Goal: Task Accomplishment & Management: Manage account settings

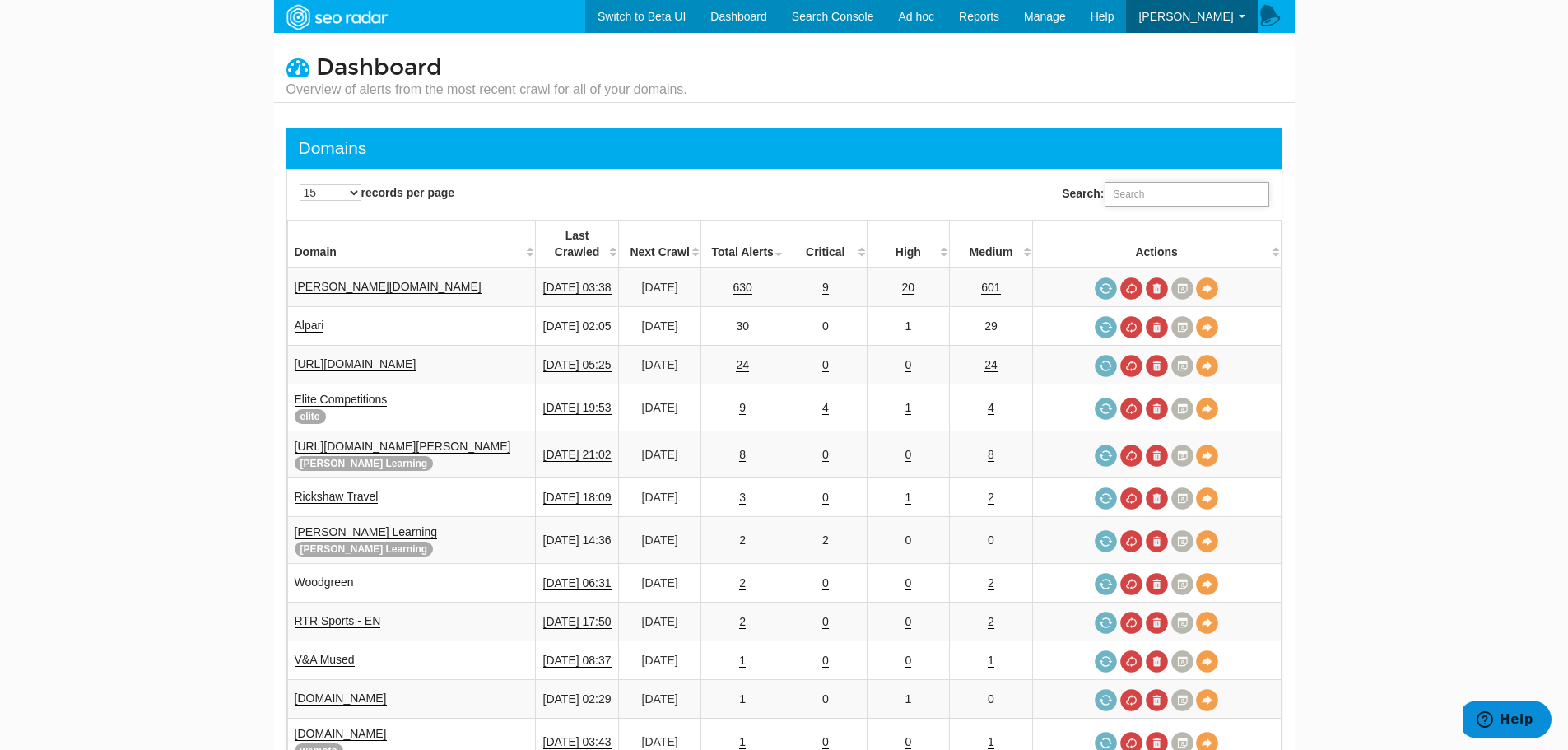
click at [1160, 197] on input "Search:" at bounding box center [1187, 193] width 165 height 24
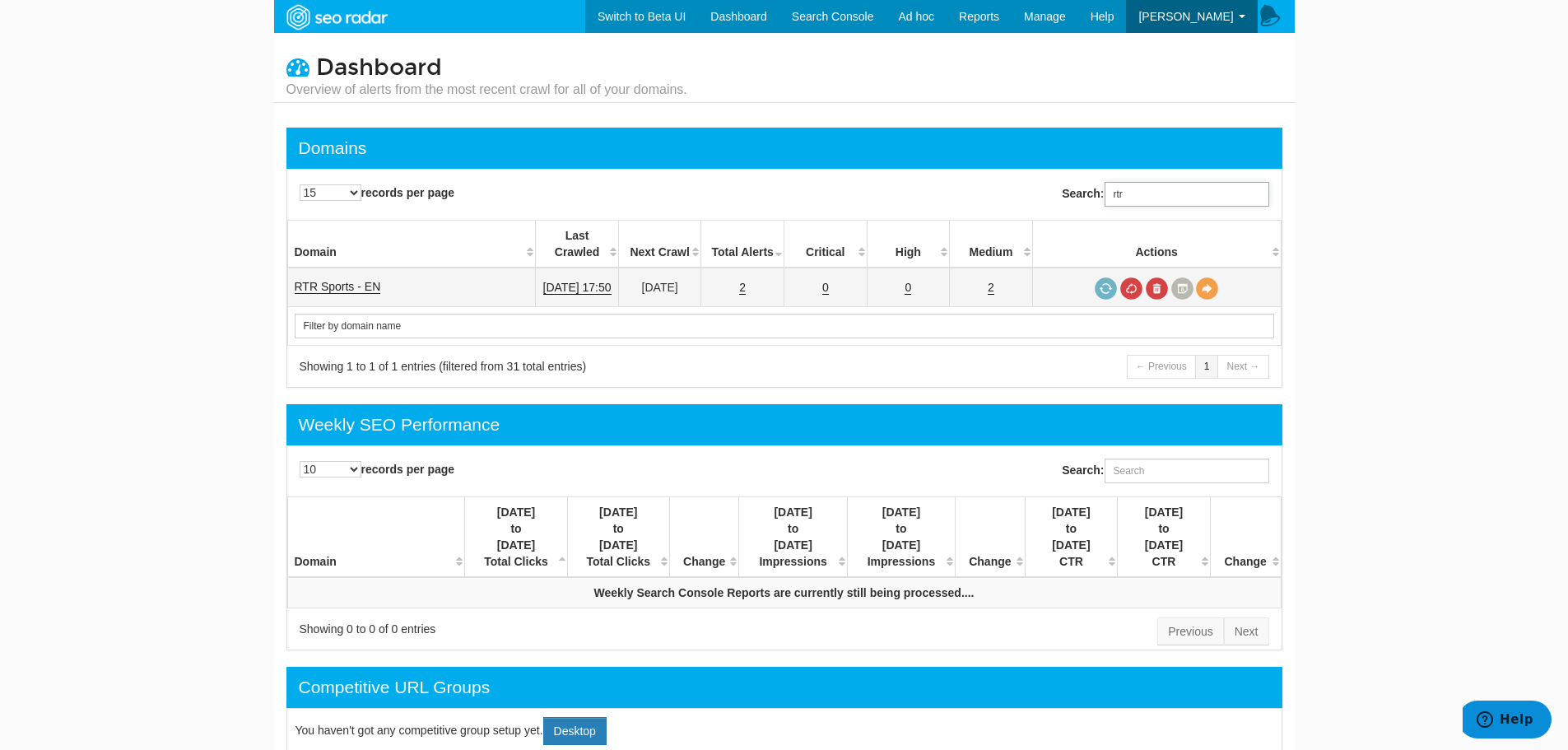
type input "rtr"
click at [347, 280] on link "RTR Sports - EN" at bounding box center [338, 287] width 87 height 14
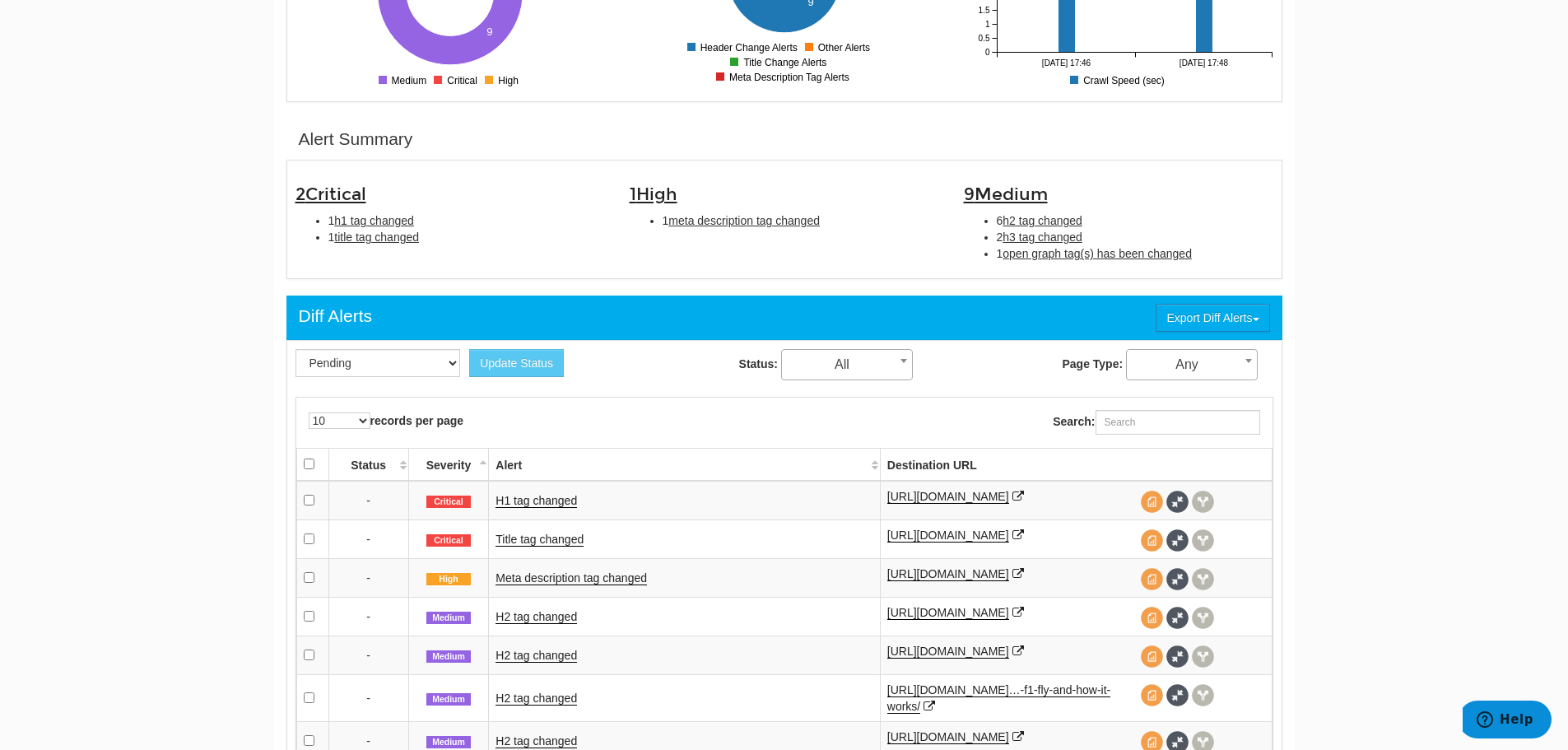
scroll to position [494, 0]
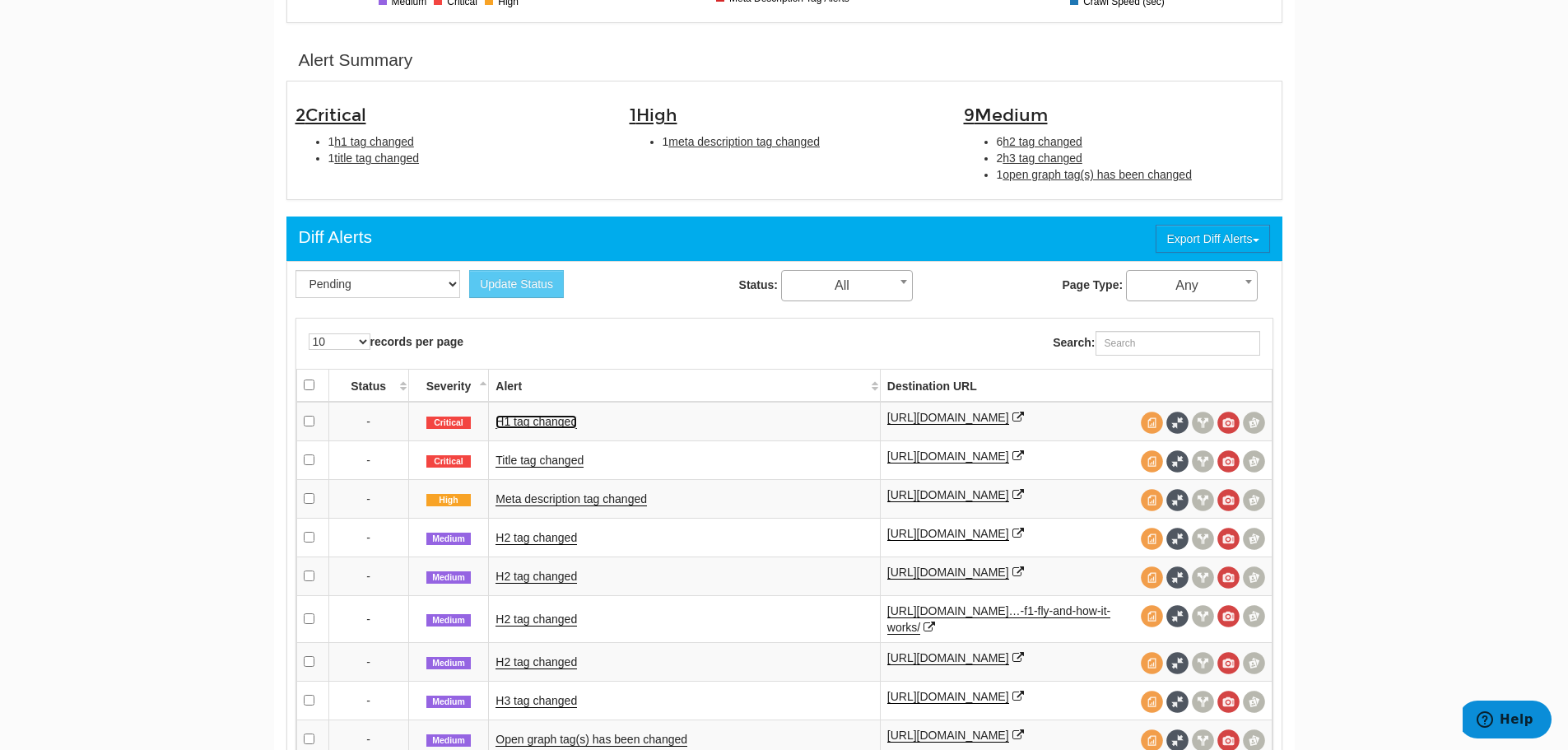
click at [563, 426] on link "H1 tag changed" at bounding box center [536, 422] width 82 height 14
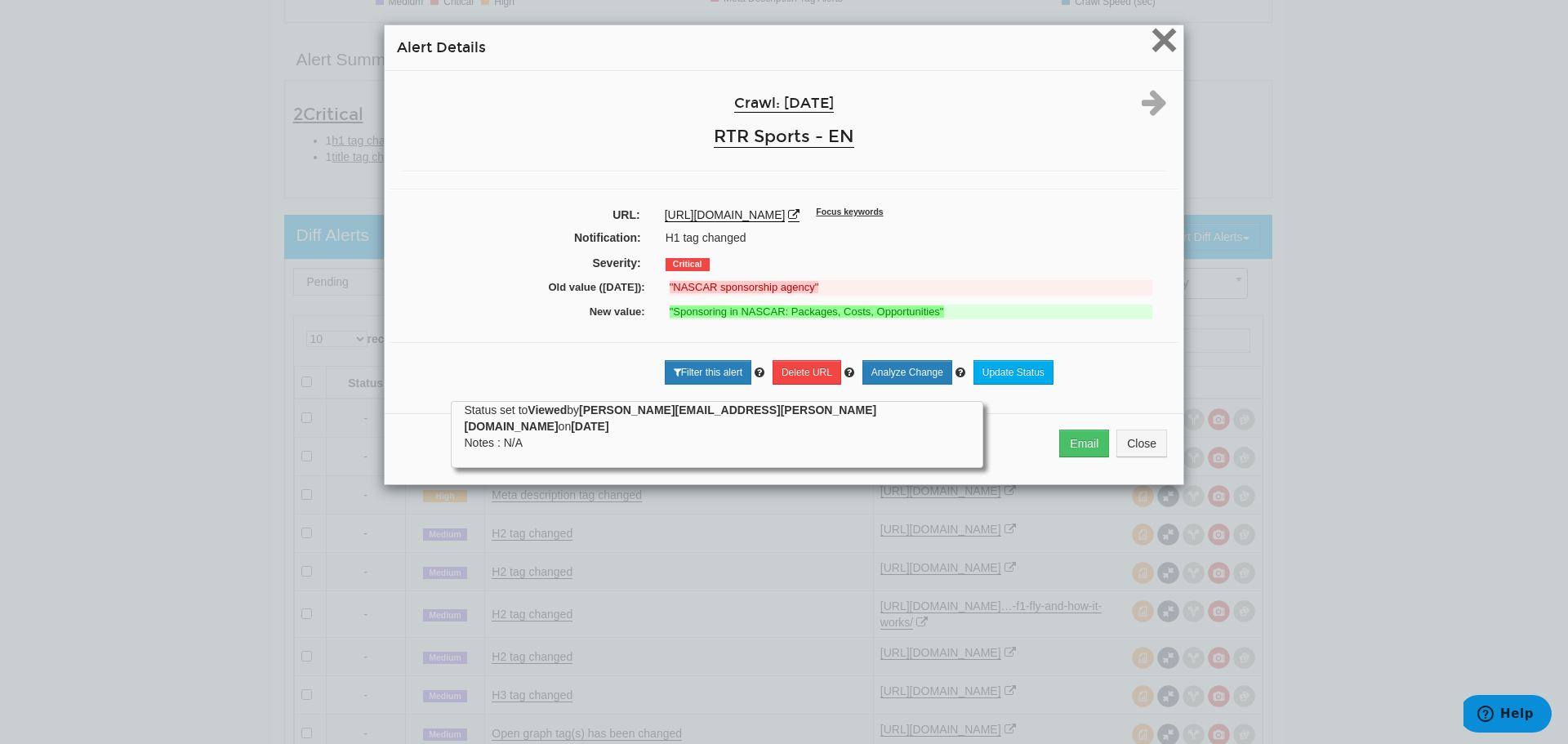
click at [1158, 40] on span "×" at bounding box center [1164, 40] width 28 height 55
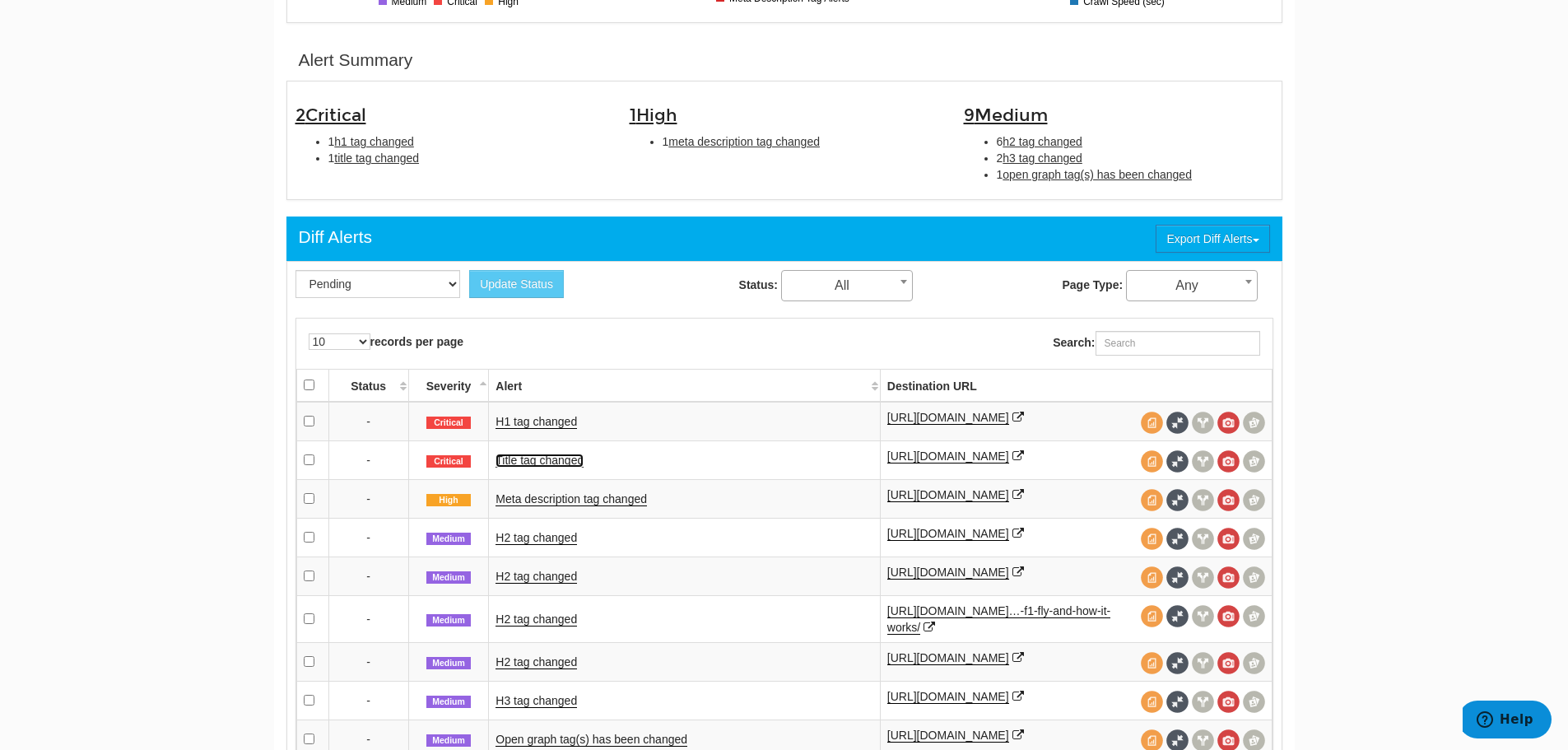
click at [568, 467] on link "Title tag changed" at bounding box center [539, 461] width 88 height 14
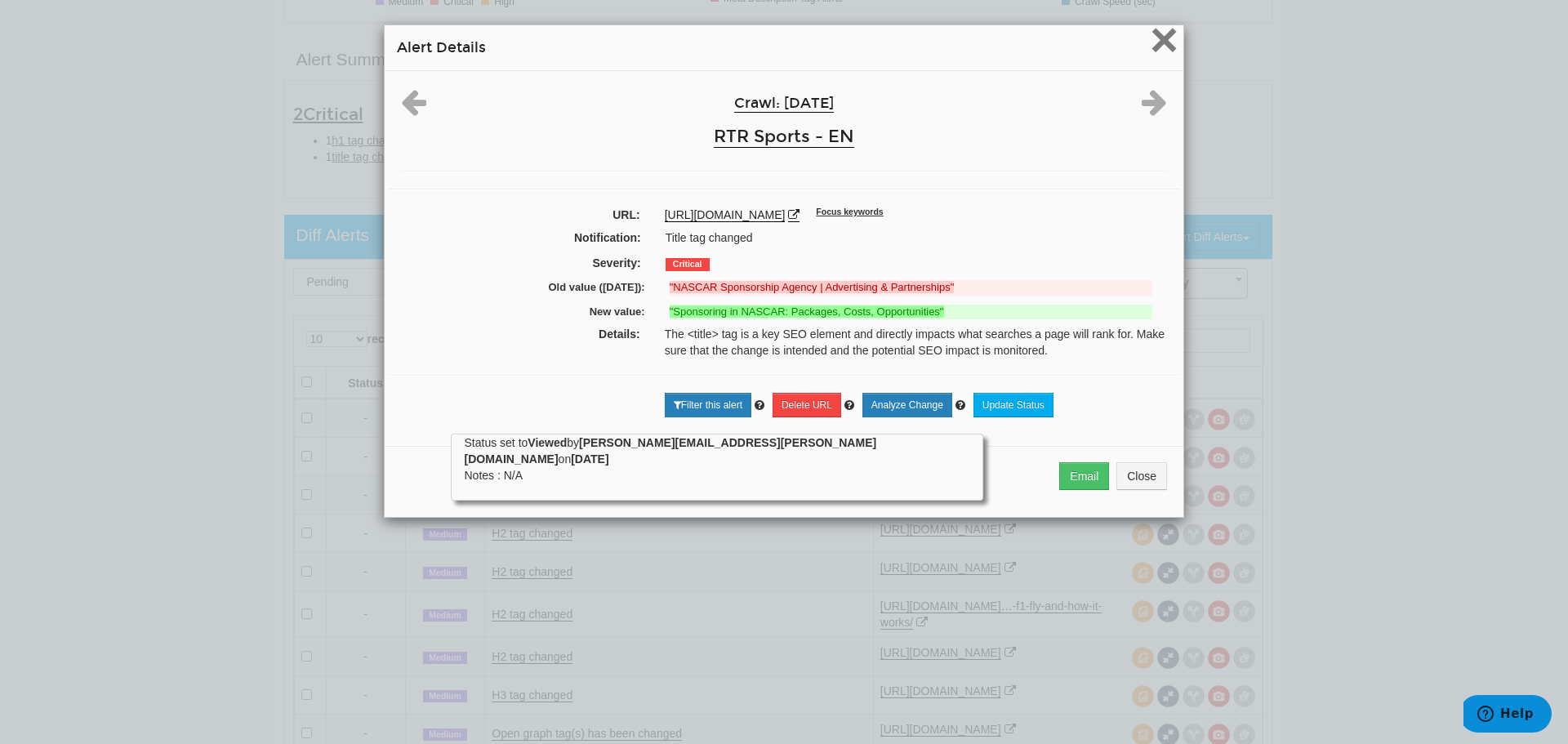
click at [1158, 29] on span "×" at bounding box center [1164, 40] width 28 height 55
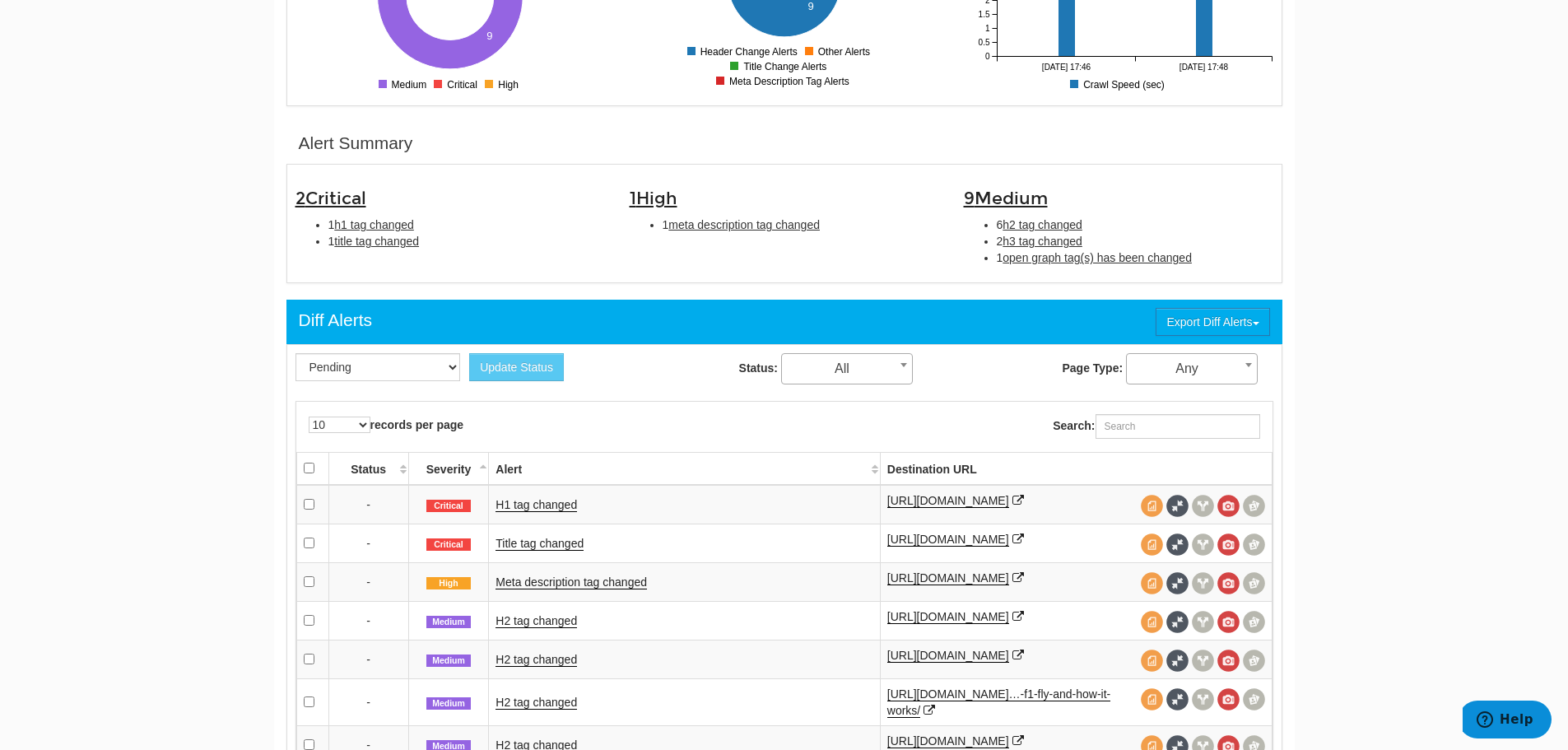
scroll to position [0, 0]
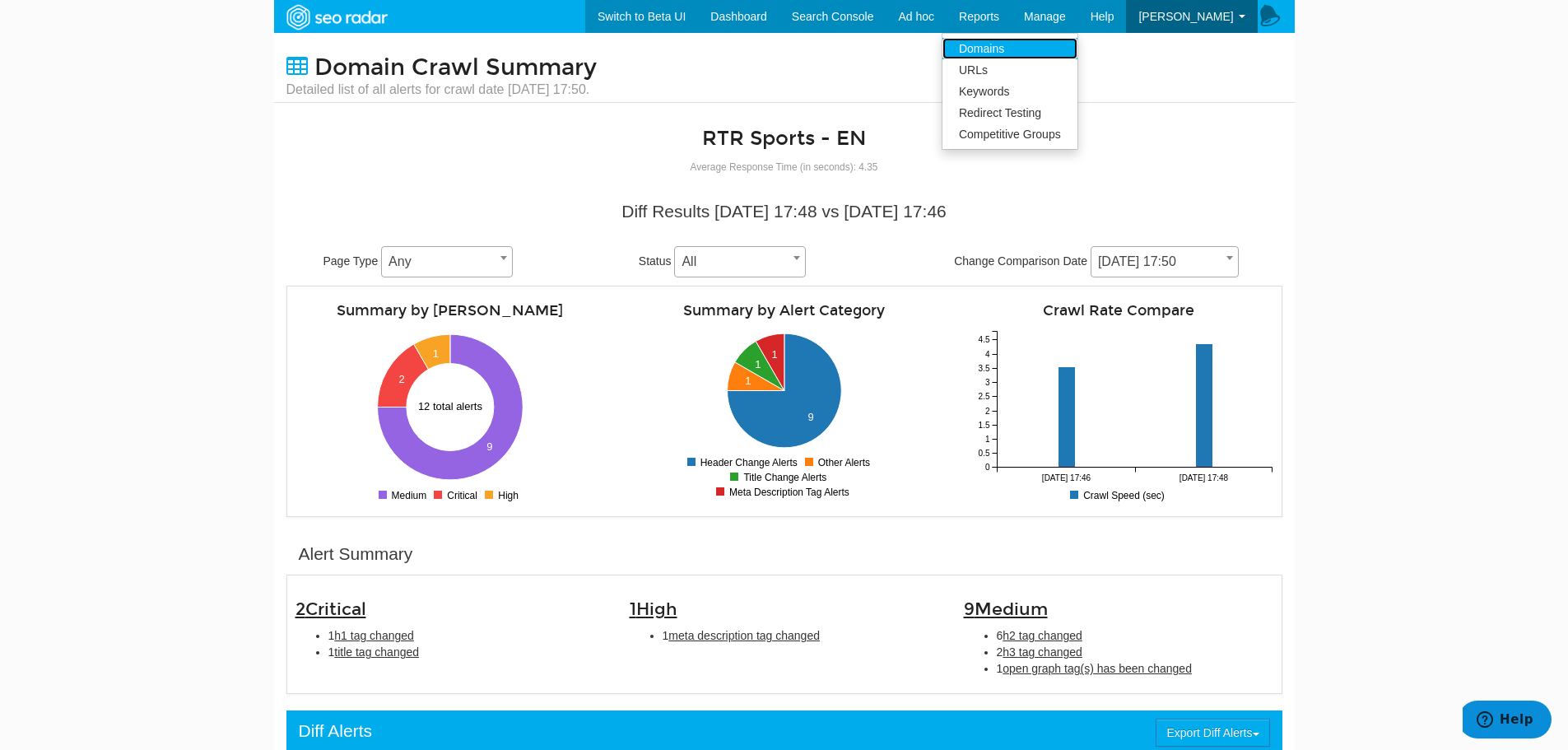
click at [1032, 48] on link "Domains" at bounding box center [1009, 48] width 135 height 21
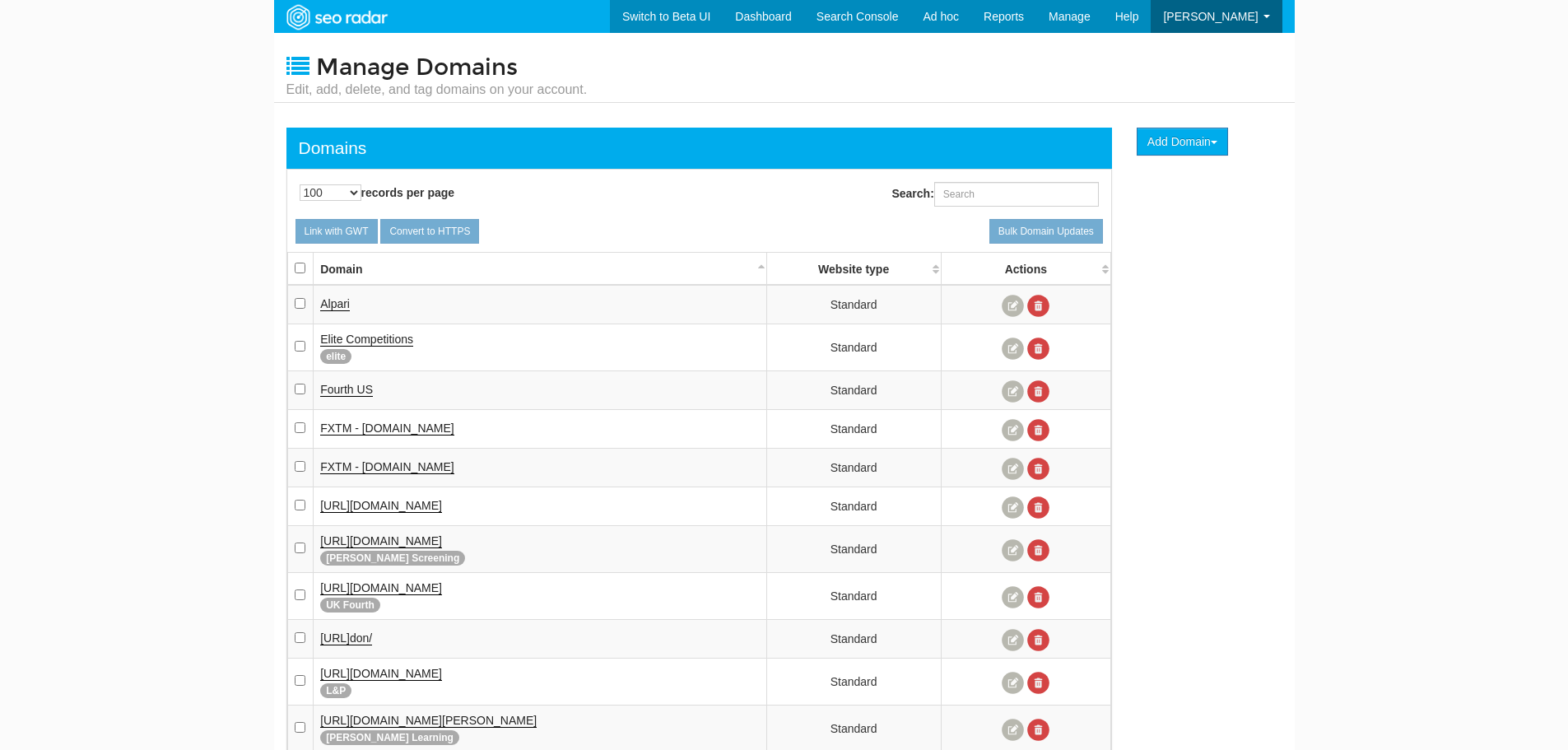
select select "100"
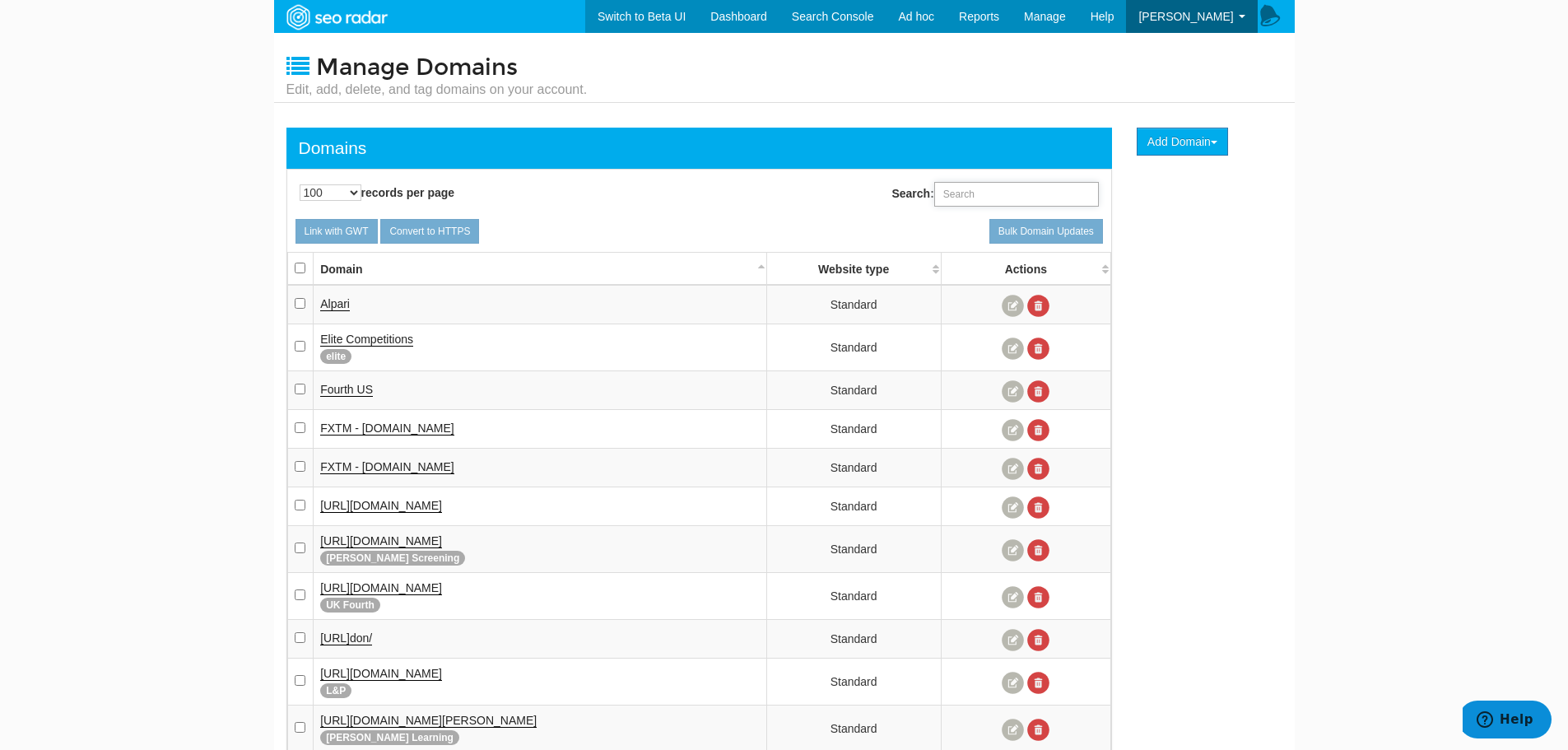
click at [986, 186] on input "Search:" at bounding box center [1017, 193] width 165 height 24
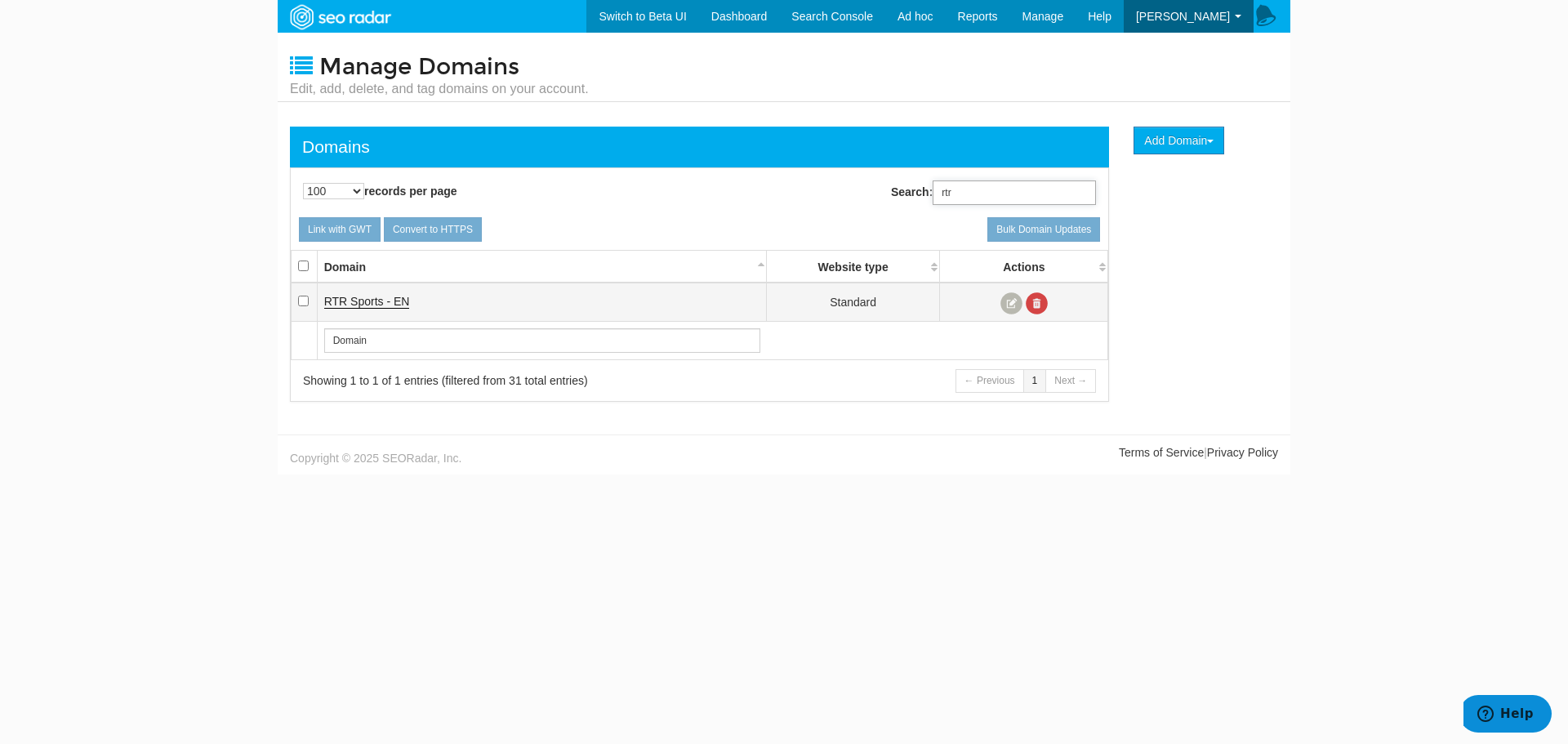
type input "rtr"
click at [386, 293] on td "RTR Sports - EN" at bounding box center [541, 302] width 450 height 39
click at [396, 307] on span "RTR Sports - EN" at bounding box center [367, 302] width 86 height 13
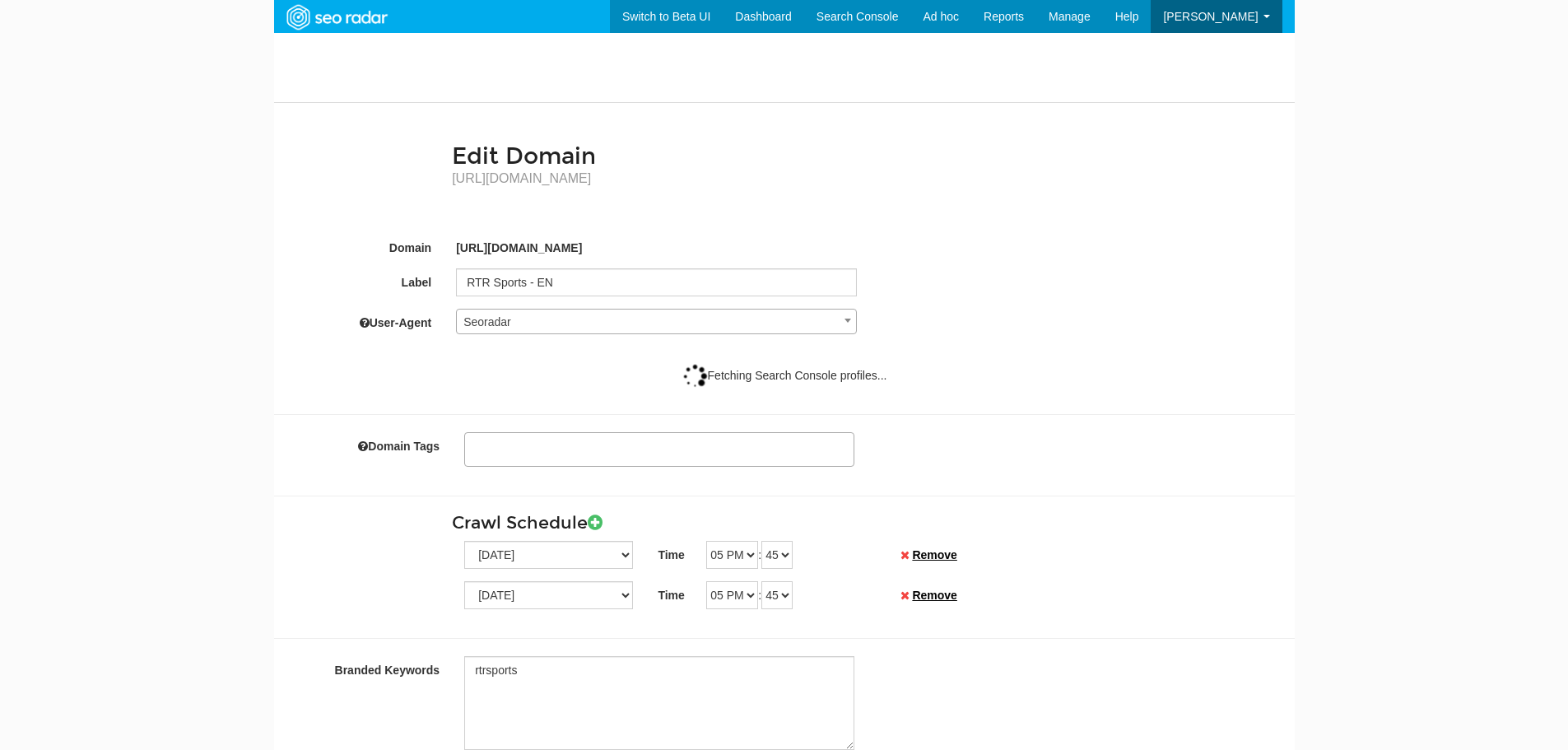
select select
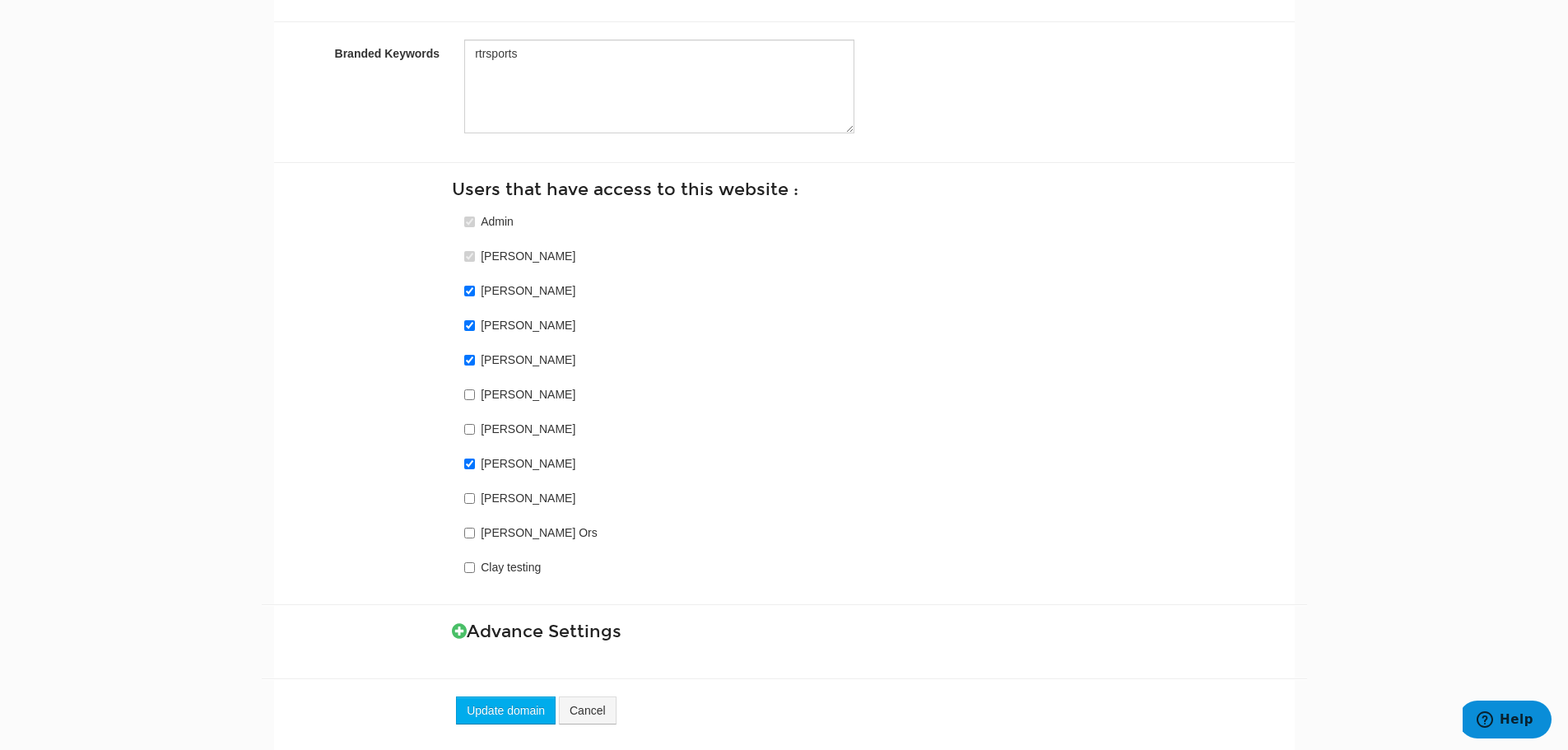
scroll to position [831, 0]
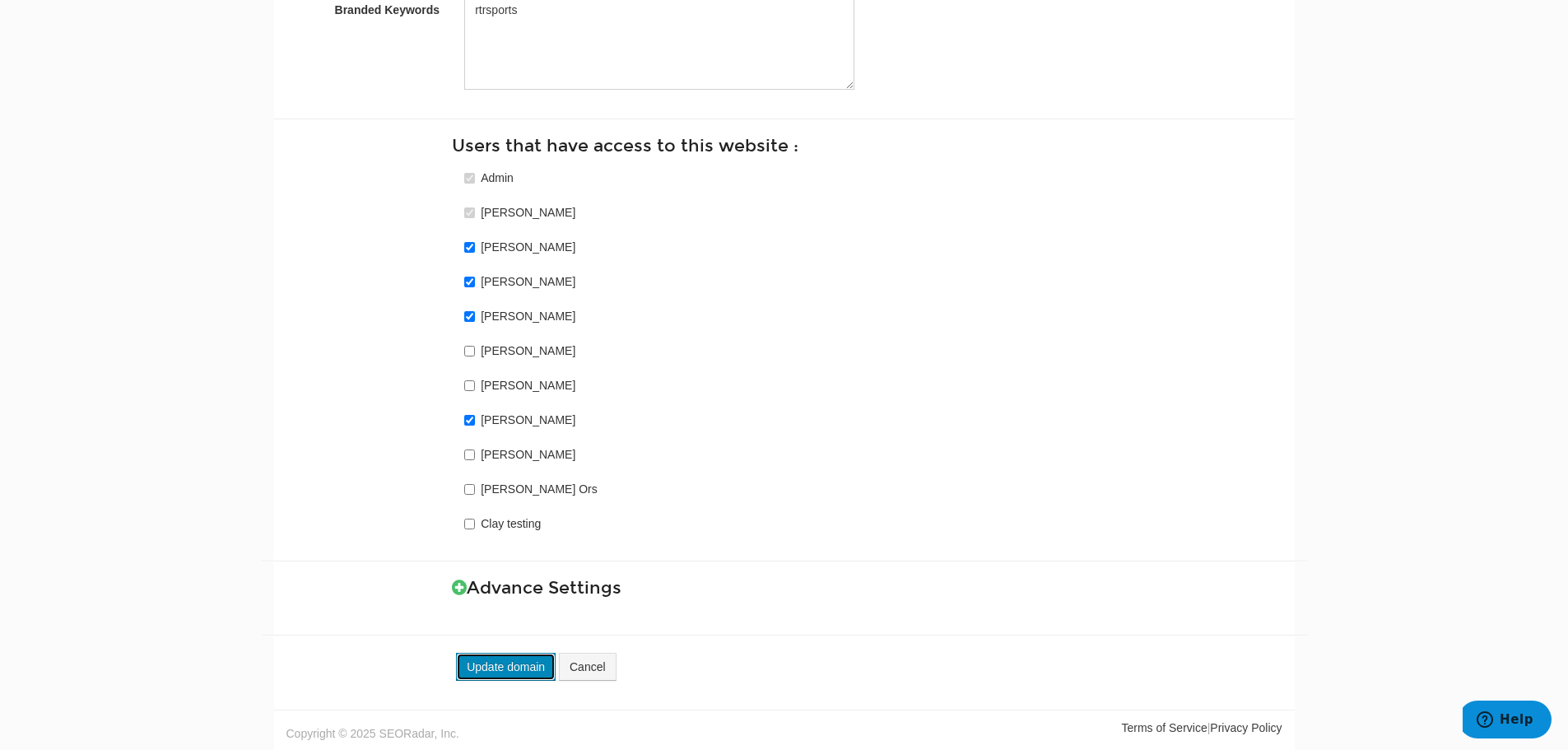
click at [497, 669] on button "Update domain" at bounding box center [506, 667] width 100 height 28
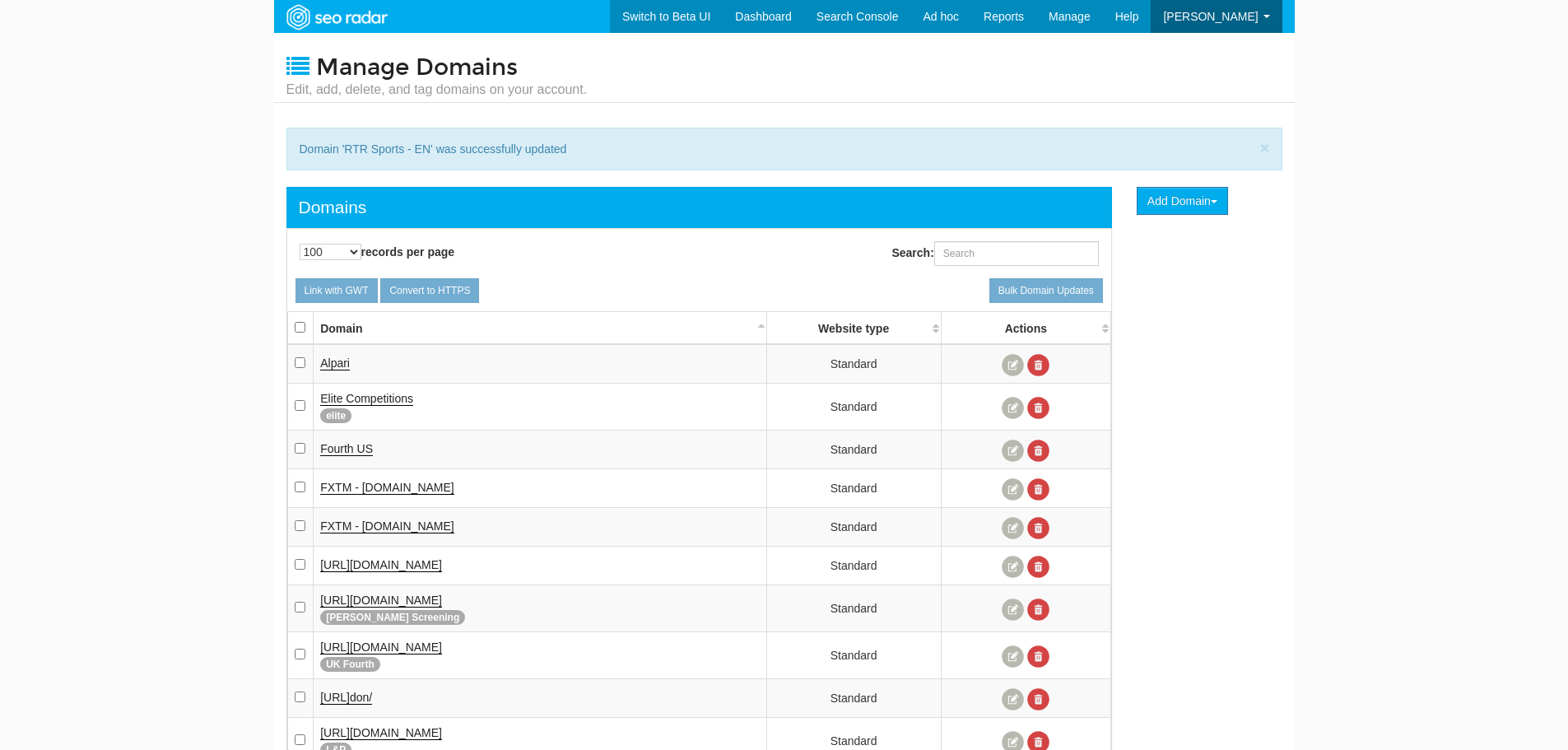
select select "100"
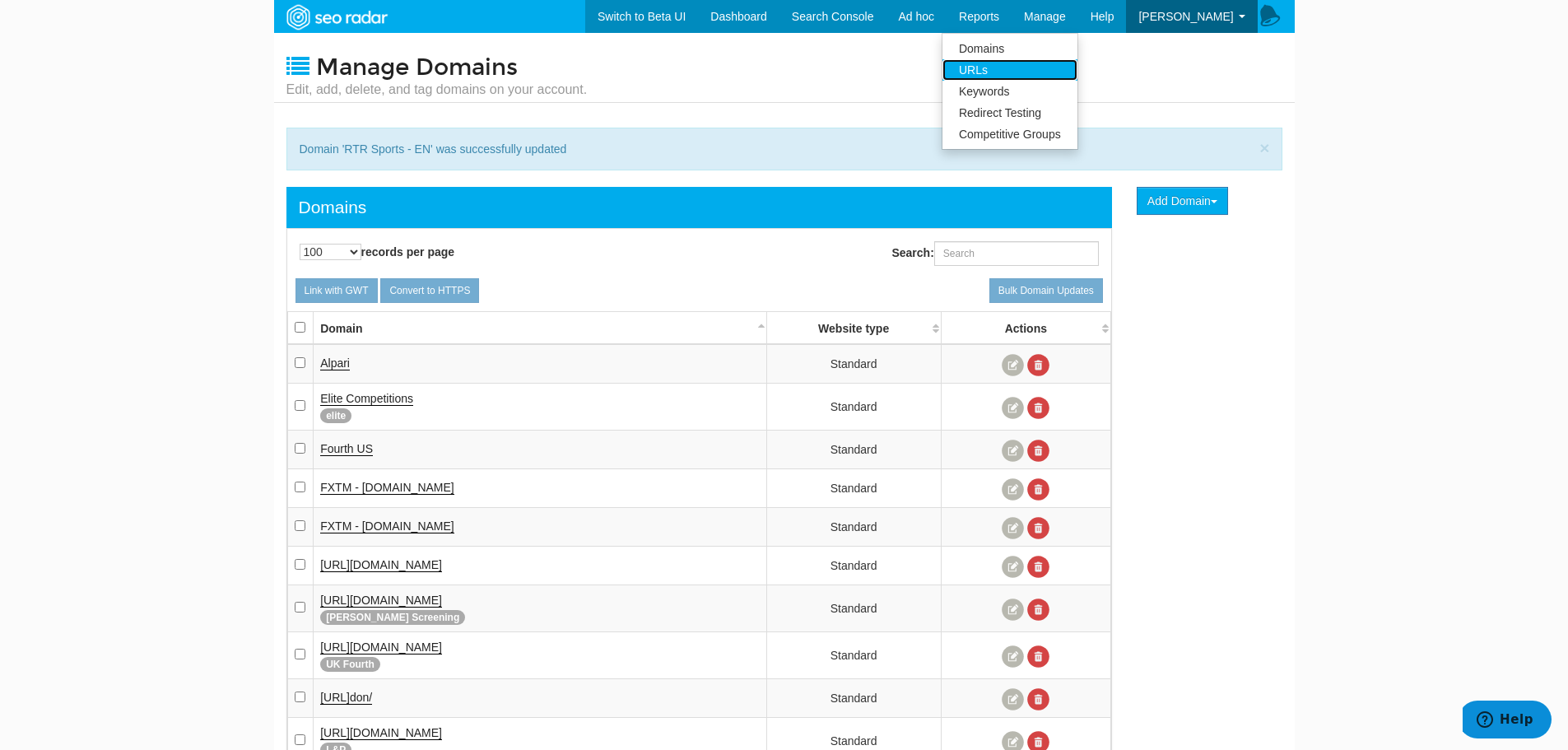
click at [1032, 71] on link "URLs" at bounding box center [1009, 70] width 135 height 21
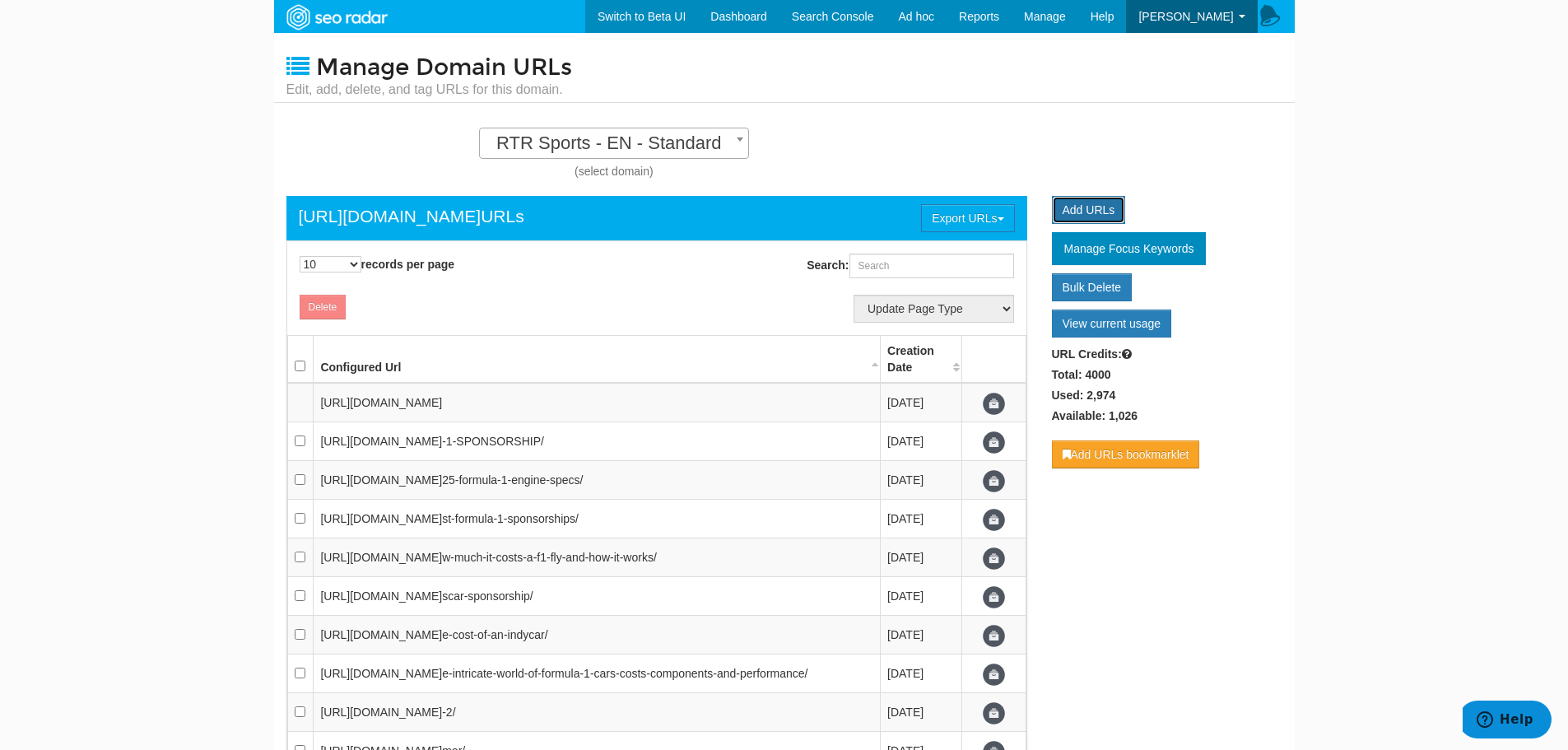
click at [1073, 200] on link "Add URLs" at bounding box center [1089, 209] width 74 height 28
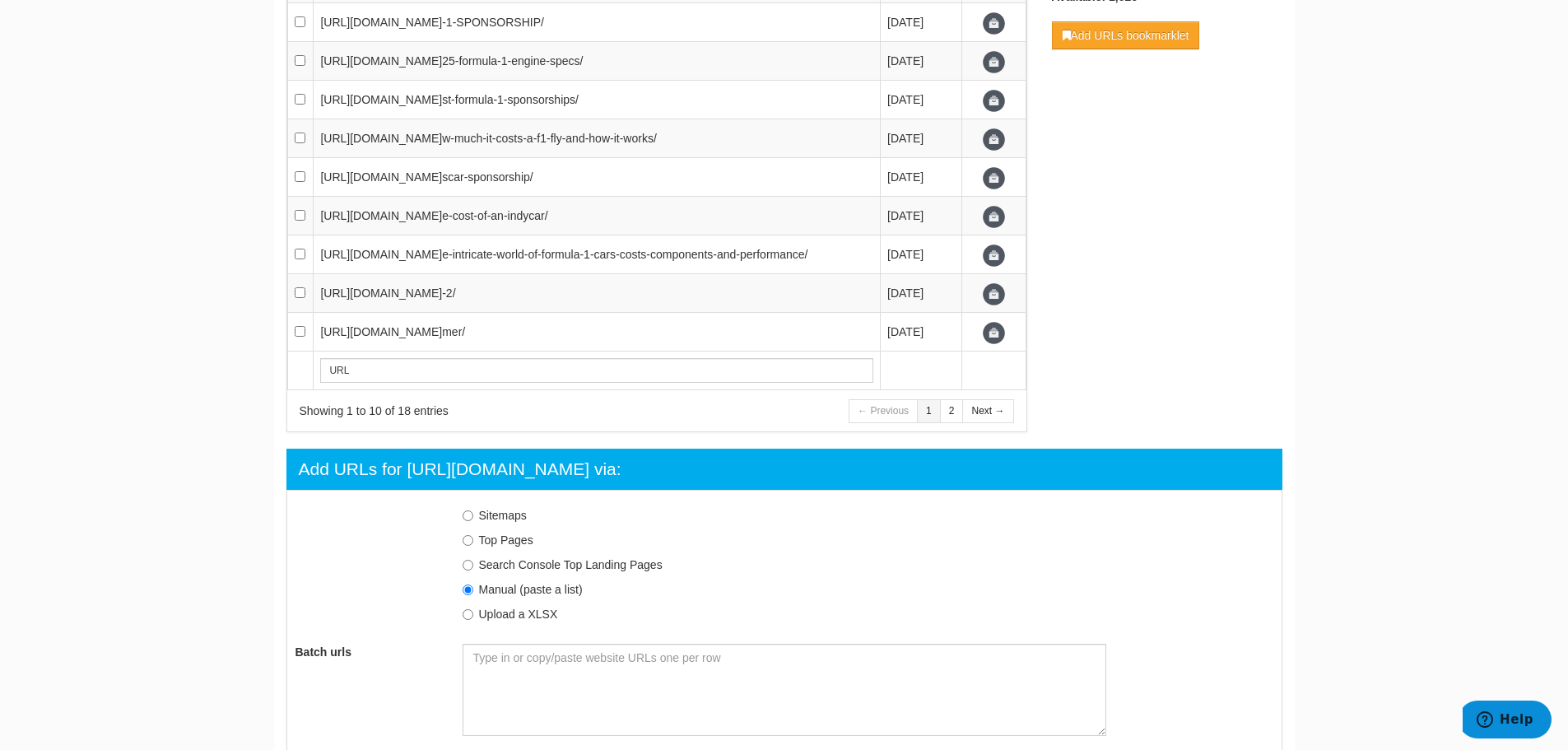
scroll to position [763, 0]
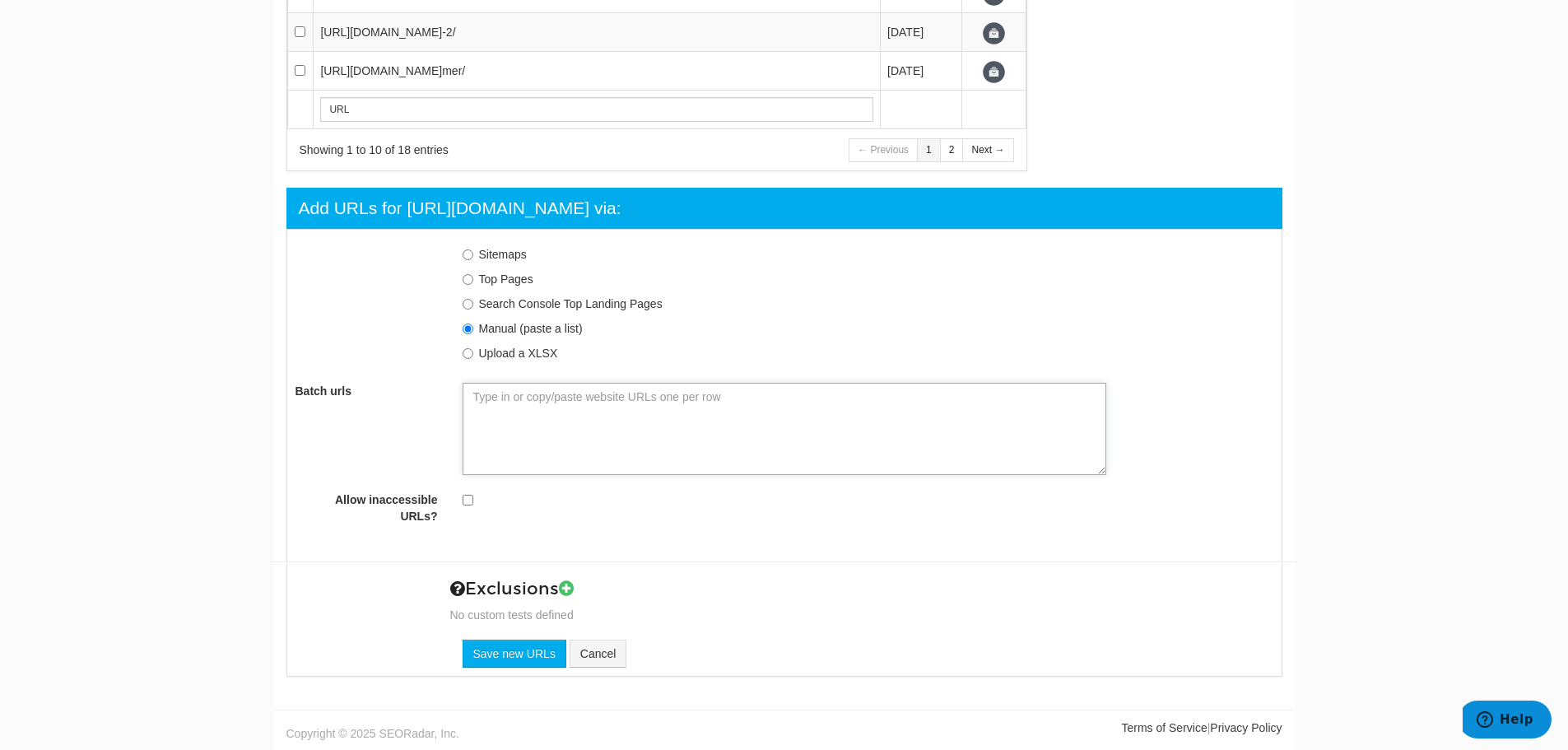
drag, startPoint x: 516, startPoint y: 415, endPoint x: 527, endPoint y: 415, distance: 11.0
click at [516, 415] on textarea "Batch urls" at bounding box center [784, 429] width 644 height 92
paste textarea "https://rtrsports.com/en/formula-1-sponsorship/"
type textarea "https://rtrsports.com/en/formula-1-sponsorship/"
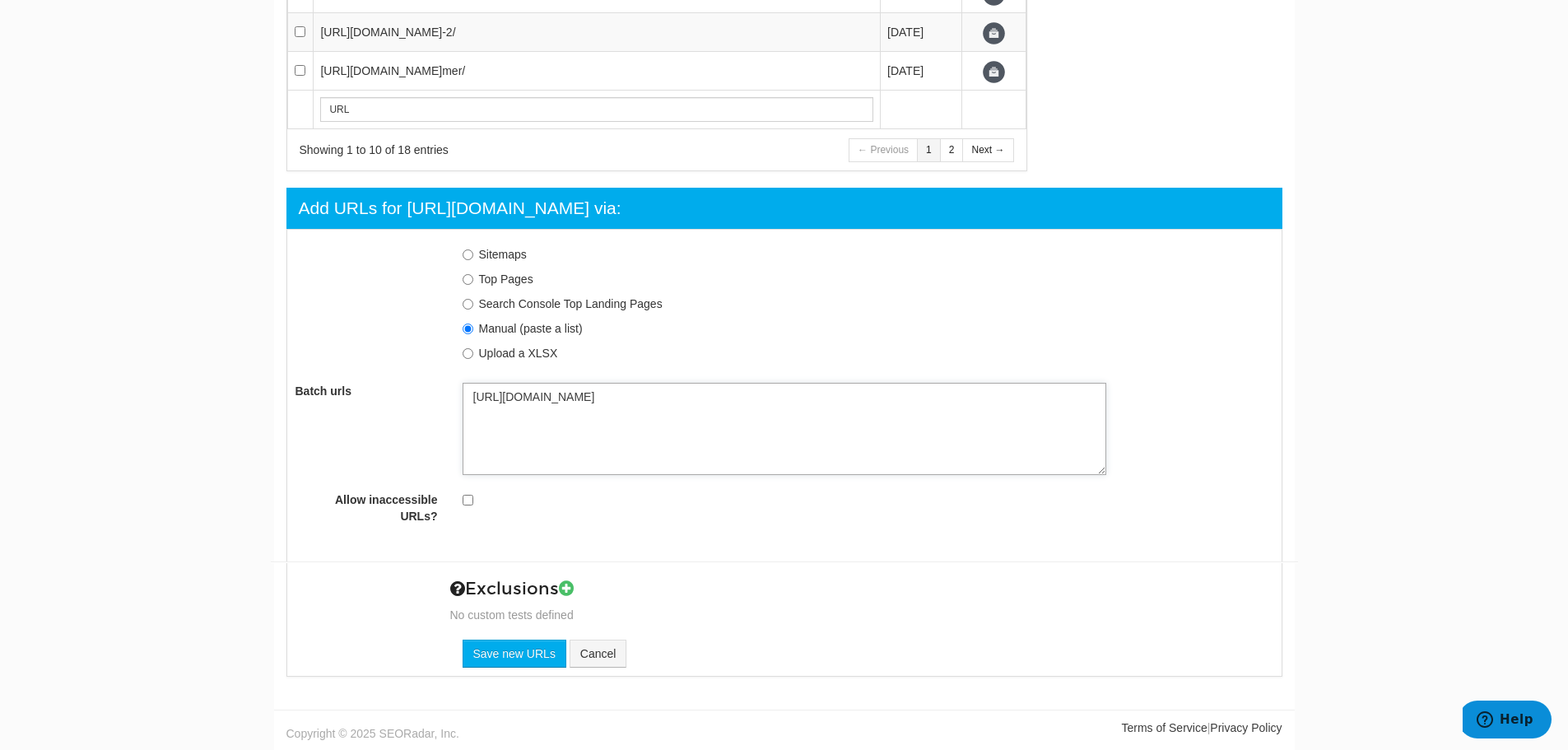
type textarea "https://rtrsports.com/en/formula-1-sponsorship/"
click at [661, 404] on textarea "https://rtrsports.com/en/formula-1-sponsorship/" at bounding box center [784, 429] width 644 height 92
click at [661, 411] on textarea "https://rtrsports.com/en/formula-1-sponsorship/" at bounding box center [784, 429] width 644 height 92
paste textarea "https://rtrsports.com/en/sponsorships-motogp/"
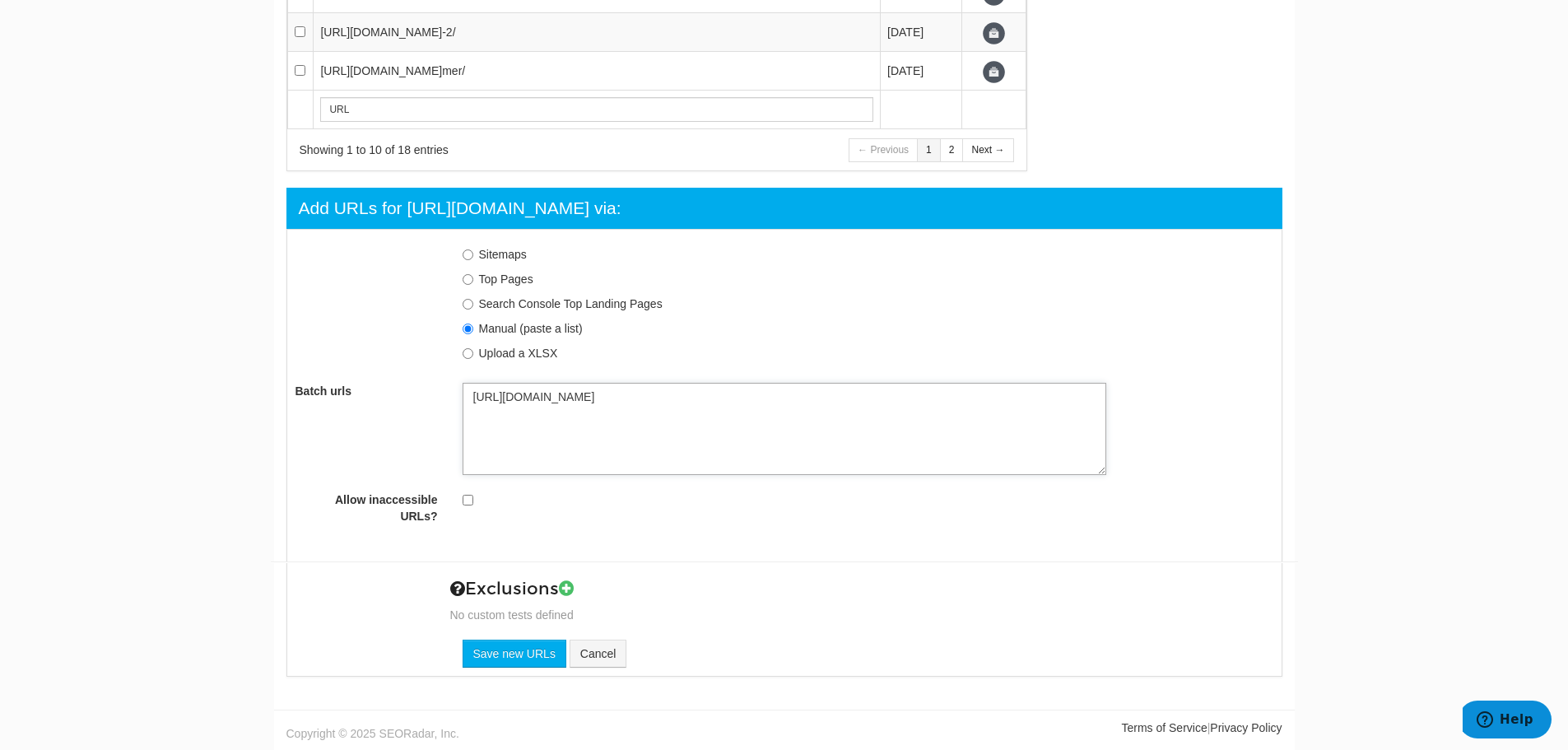
type textarea "https://rtrsports.com/en/formula-1-sponsorship/ https://rtrsports.com/en/sponso…"
click at [606, 439] on textarea "https://rtrsports.com/en/formula-1-sponsorship/ https://rtrsports.com/en/sponso…" at bounding box center [784, 429] width 644 height 92
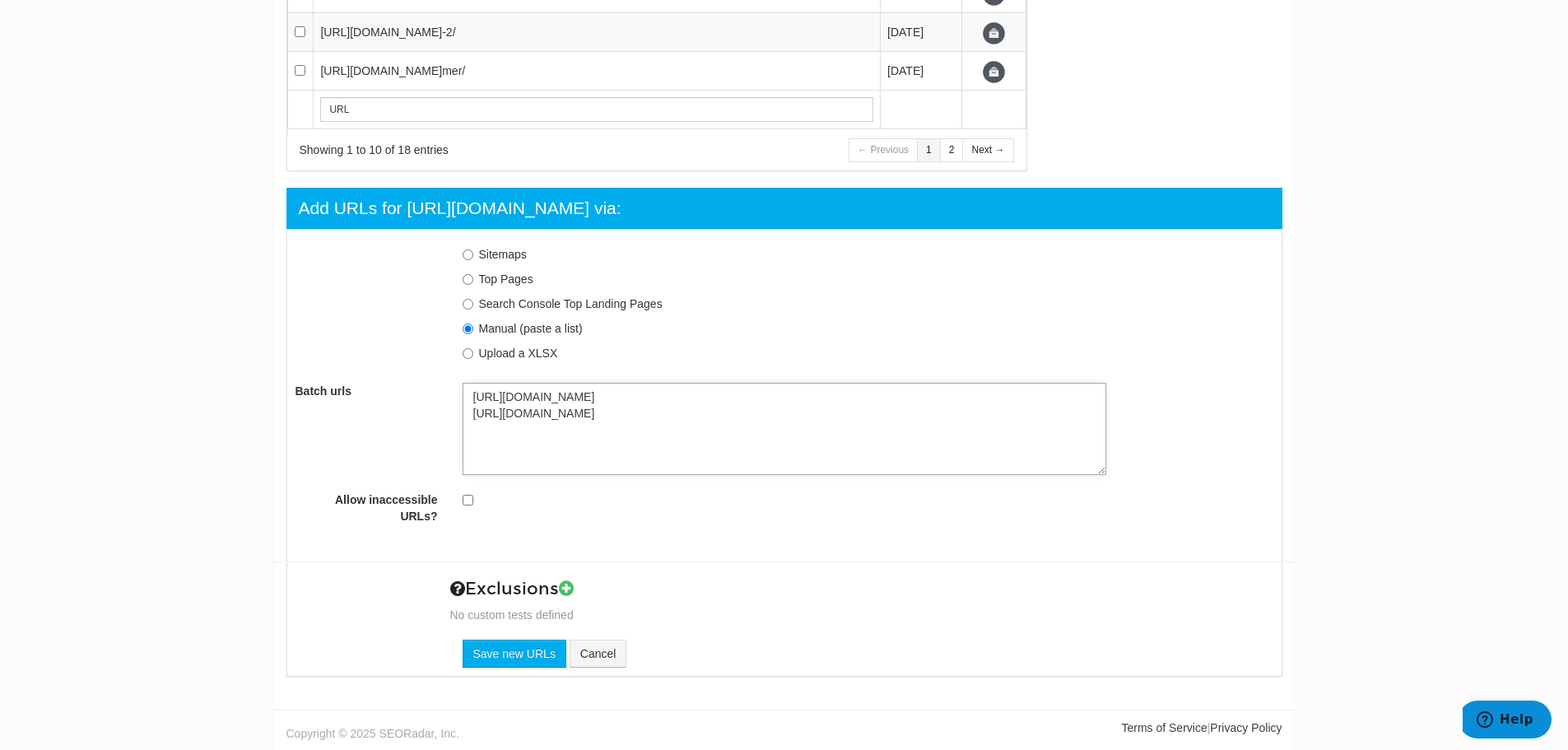
paste textarea "https://rtrsports.com/en/formula-e-sponsorship/"
type textarea "https://rtrsports.com/en/formula-1-sponsorship/ https://rtrsports.com/en/sponso…"
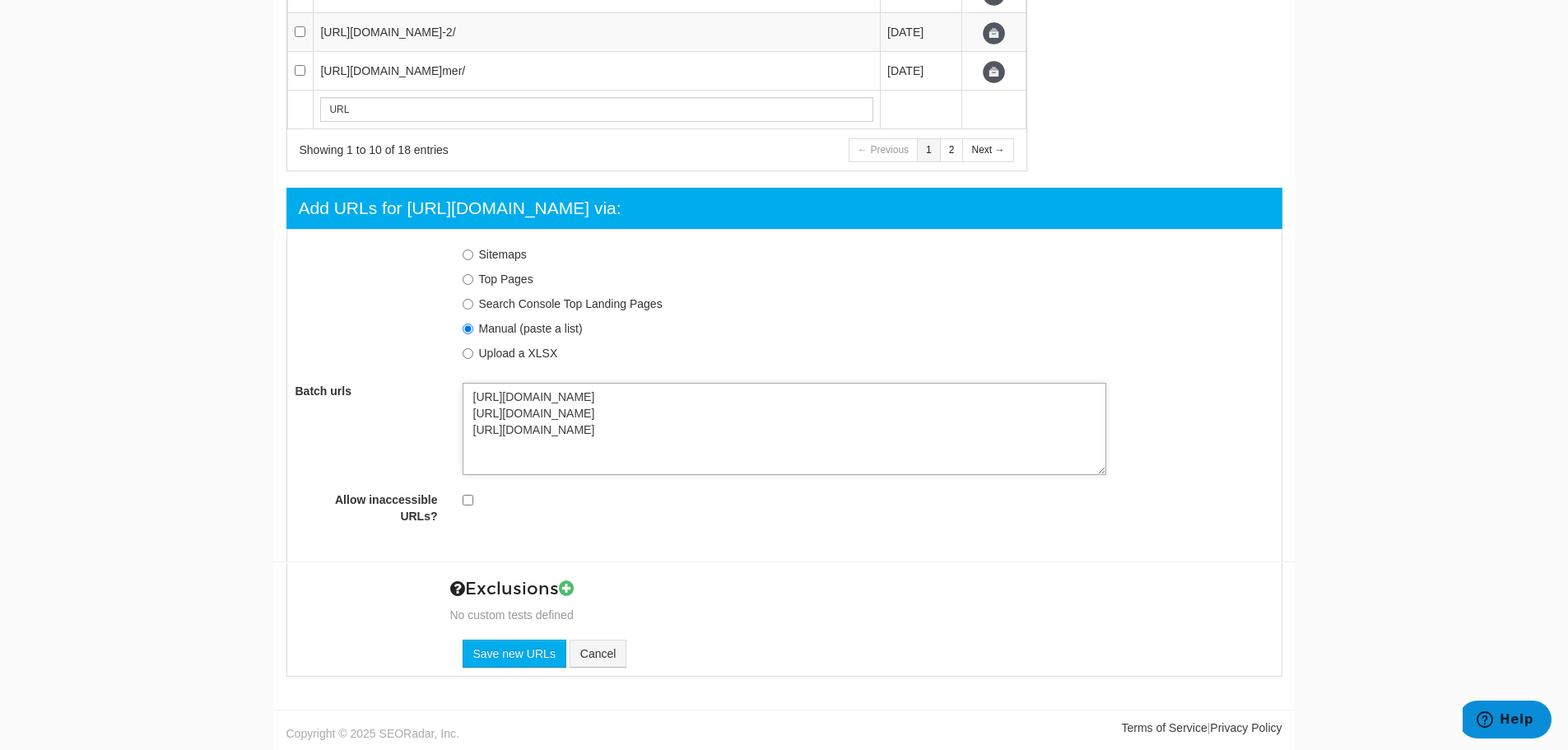
click at [597, 447] on textarea "https://rtrsports.com/en/formula-1-sponsorship/ https://rtrsports.com/en/sponso…" at bounding box center [784, 429] width 644 height 92
paste textarea "https://rtrsports.com/en/fia-world-endurance-championship-wec-sponsorship/"
type textarea "https://rtrsports.com/en/formula-1-sponsorship/ https://rtrsports.com/en/sponso…"
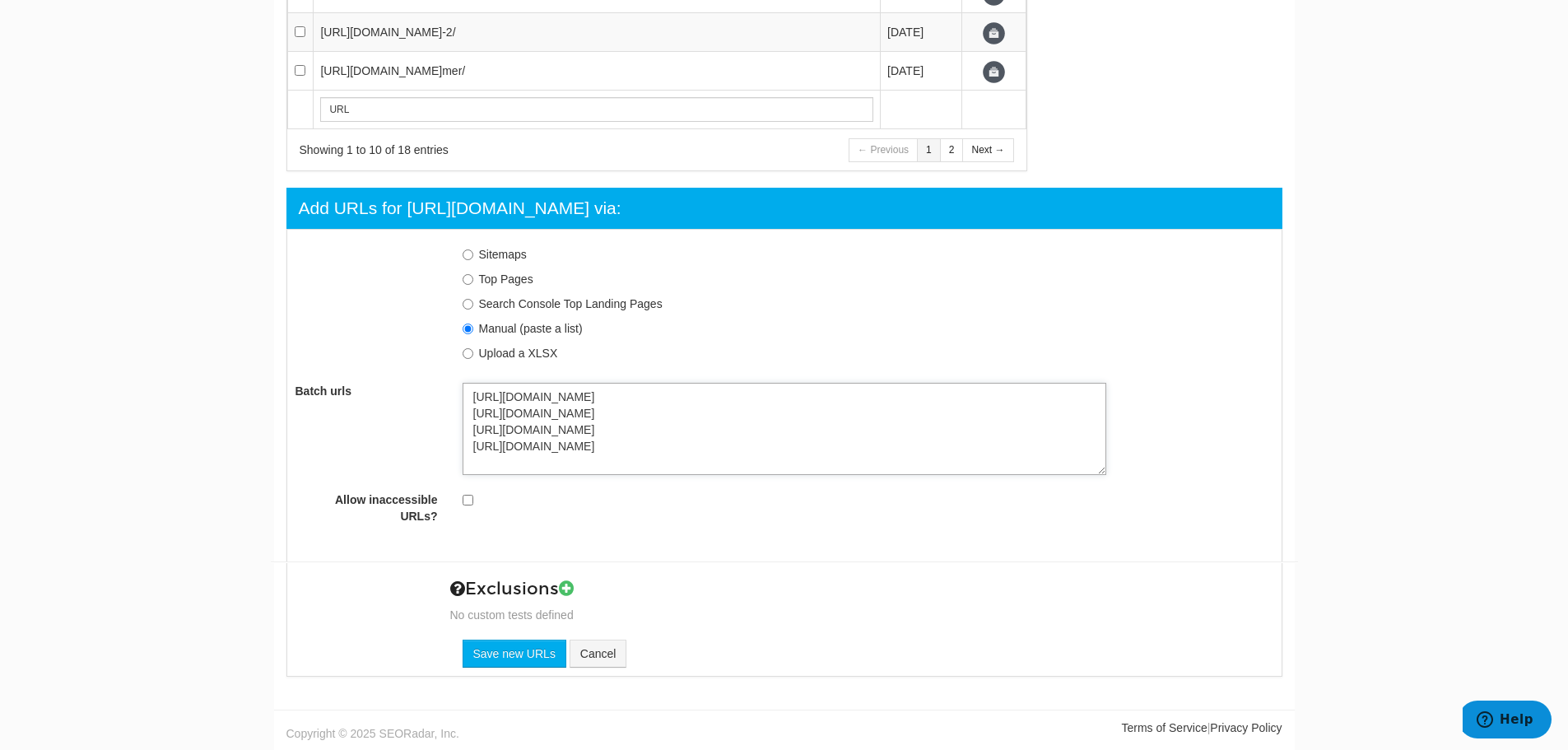
type textarea "https://rtrsports.com/en/formula-1-sponsorship/ https://rtrsports.com/en/sponso…"
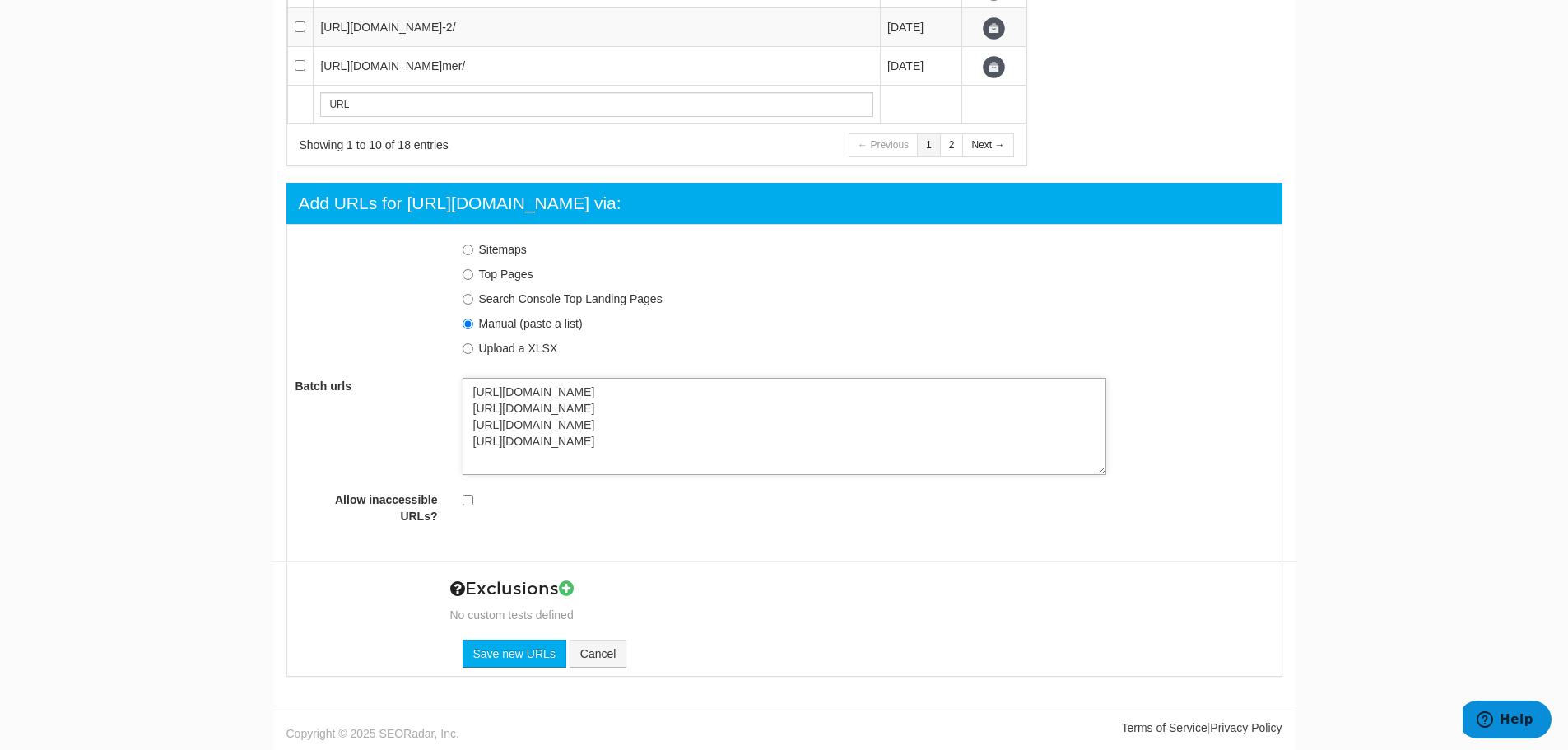
click at [634, 458] on textarea "https://rtrsports.com/en/formula-1-sponsorship/ https://rtrsports.com/en/sponso…" at bounding box center [784, 427] width 644 height 98
paste textarea "https://rtrsports.com/en/wsbk-sponsorship/"
type textarea "https://rtrsports.com/en/formula-1-sponsorship/ https://rtrsports.com/en/sponso…"
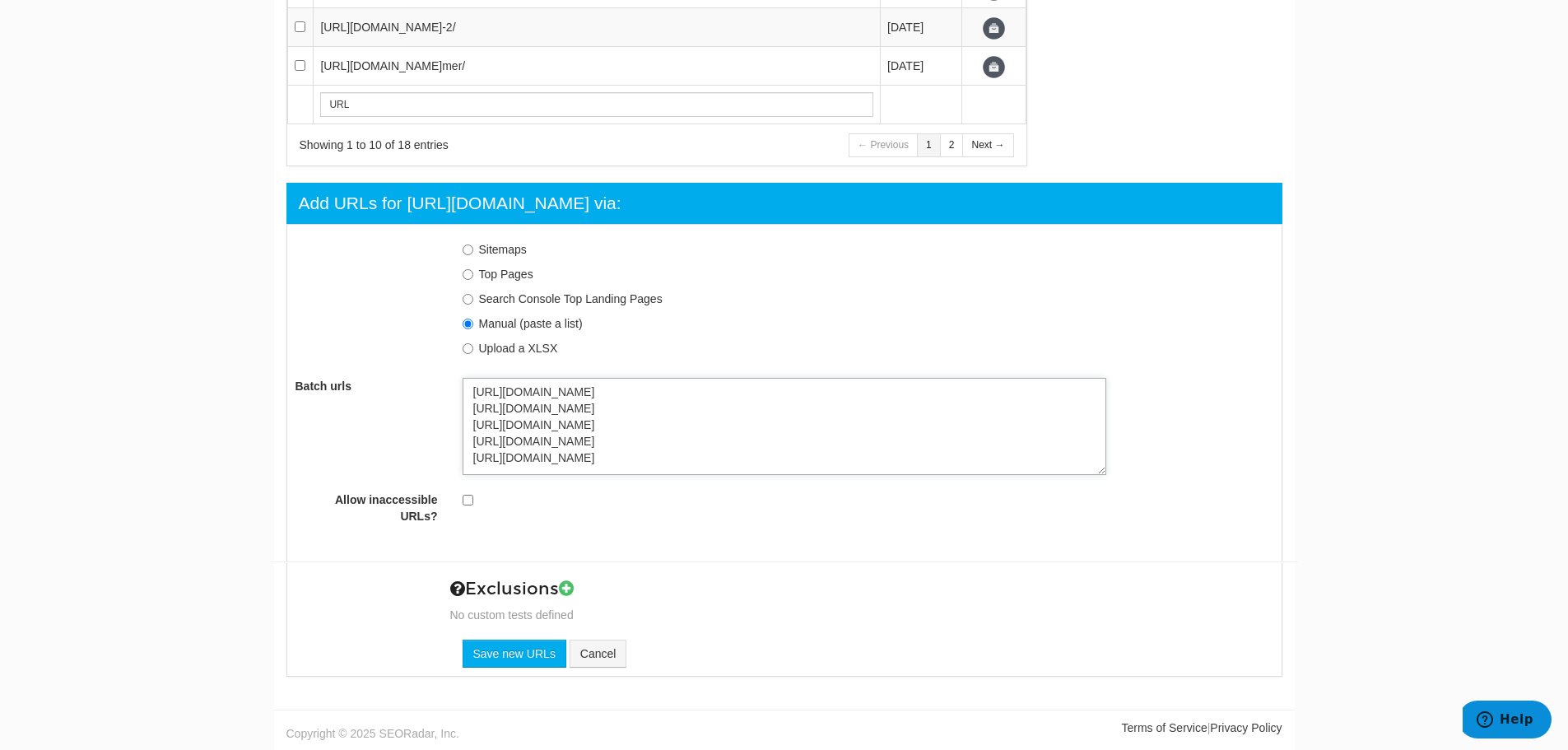
type textarea "https://rtrsports.com/en/formula-1-sponsorship/ https://rtrsports.com/en/sponso…"
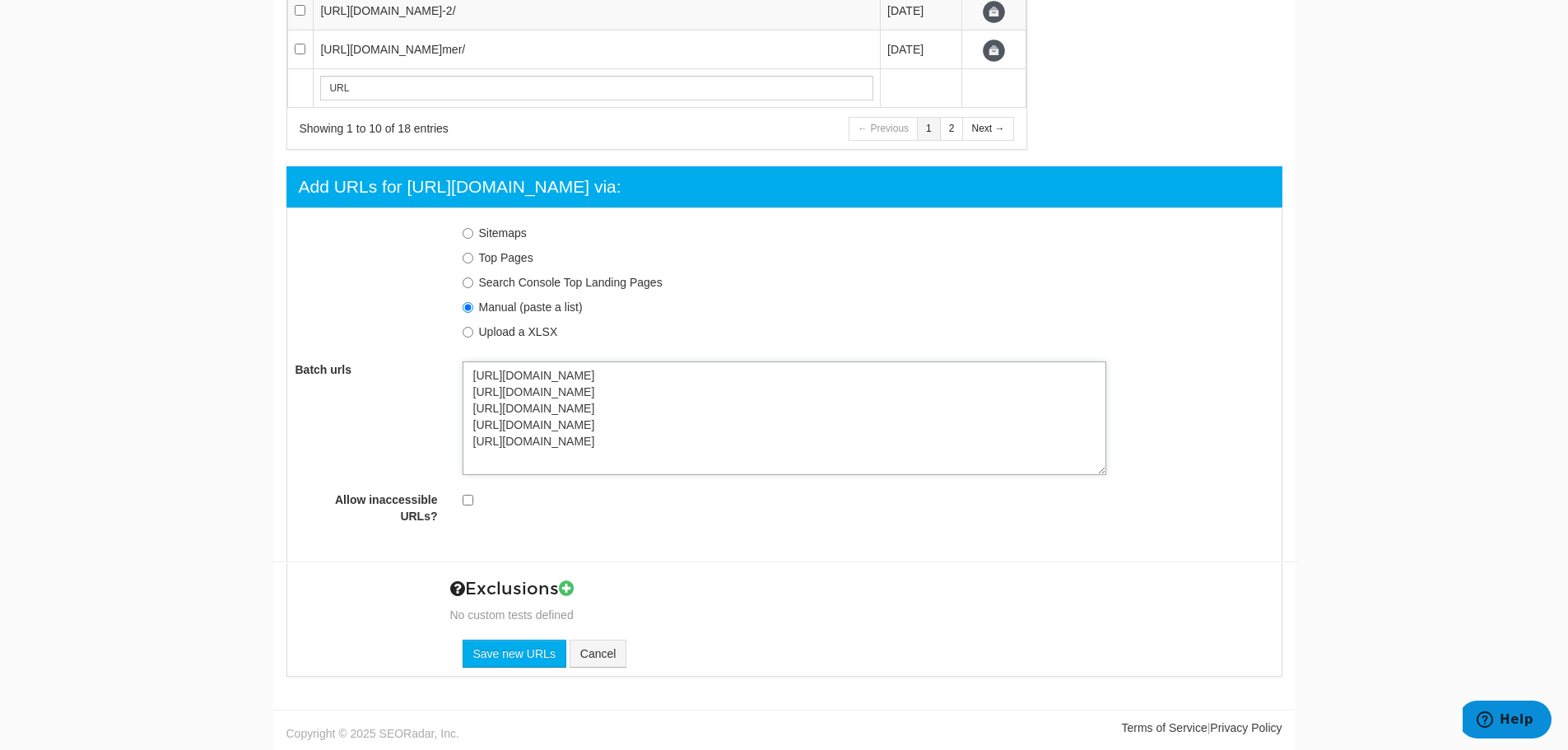
click at [689, 475] on textarea "https://rtrsports.com/en/formula-1-sponsorship/ https://rtrsports.com/en/sponso…" at bounding box center [784, 418] width 644 height 114
paste textarea "https://rtrsports.com/en/dakar-rally/"
type textarea "https://rtrsports.com/en/formula-1-sponsorship/ https://rtrsports.com/en/sponso…"
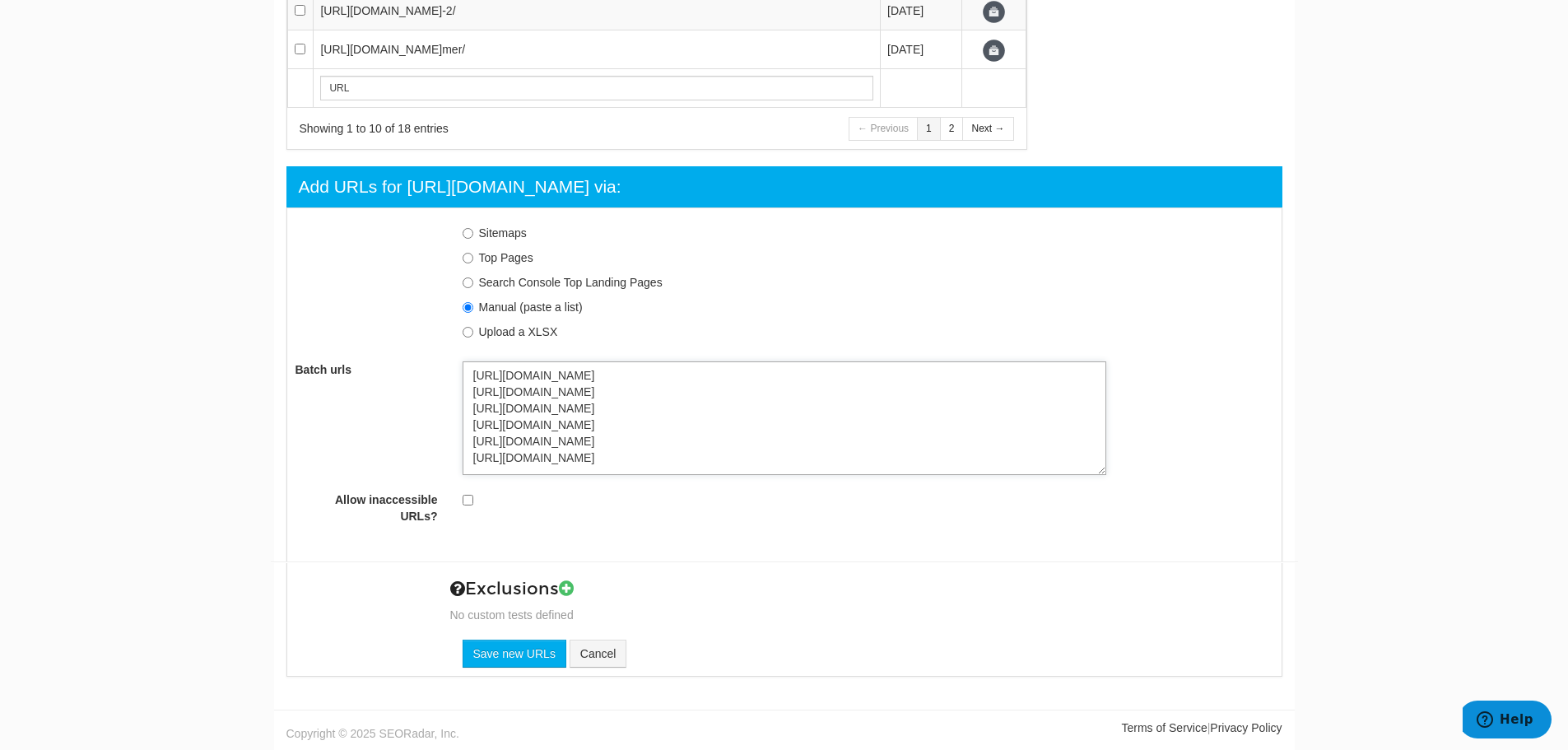
type textarea "https://rtrsports.com/en/formula-1-sponsorship/ https://rtrsports.com/en/sponso…"
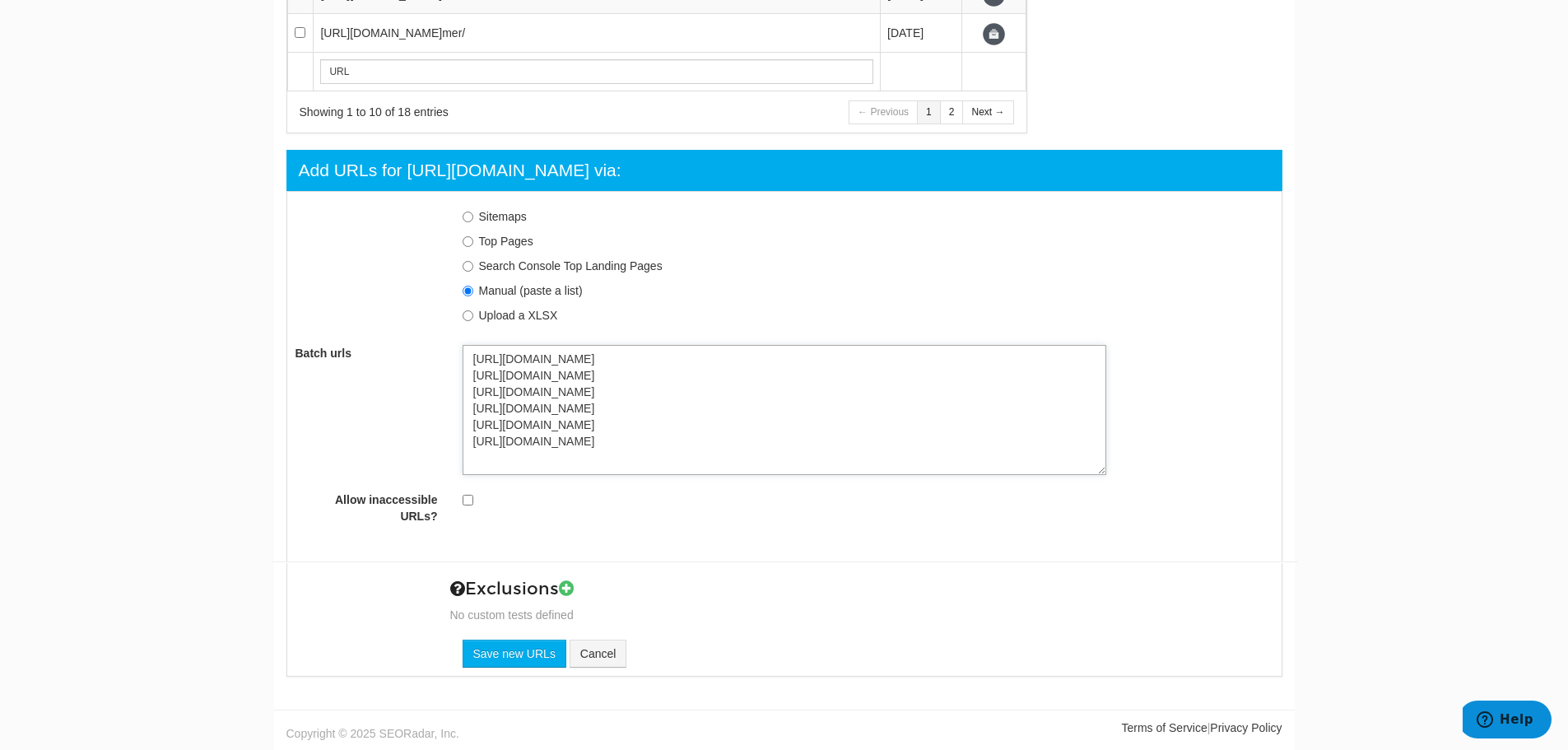
click at [559, 475] on textarea "https://rtrsports.com/en/formula-1-sponsorship/ https://rtrsports.com/en/sponso…" at bounding box center [784, 409] width 644 height 130
paste textarea "https://rtrsports.com/en/nascar-sponsorship-agency/"
type textarea "https://rtrsports.com/en/formula-1-sponsorship/ https://rtrsports.com/en/sponso…"
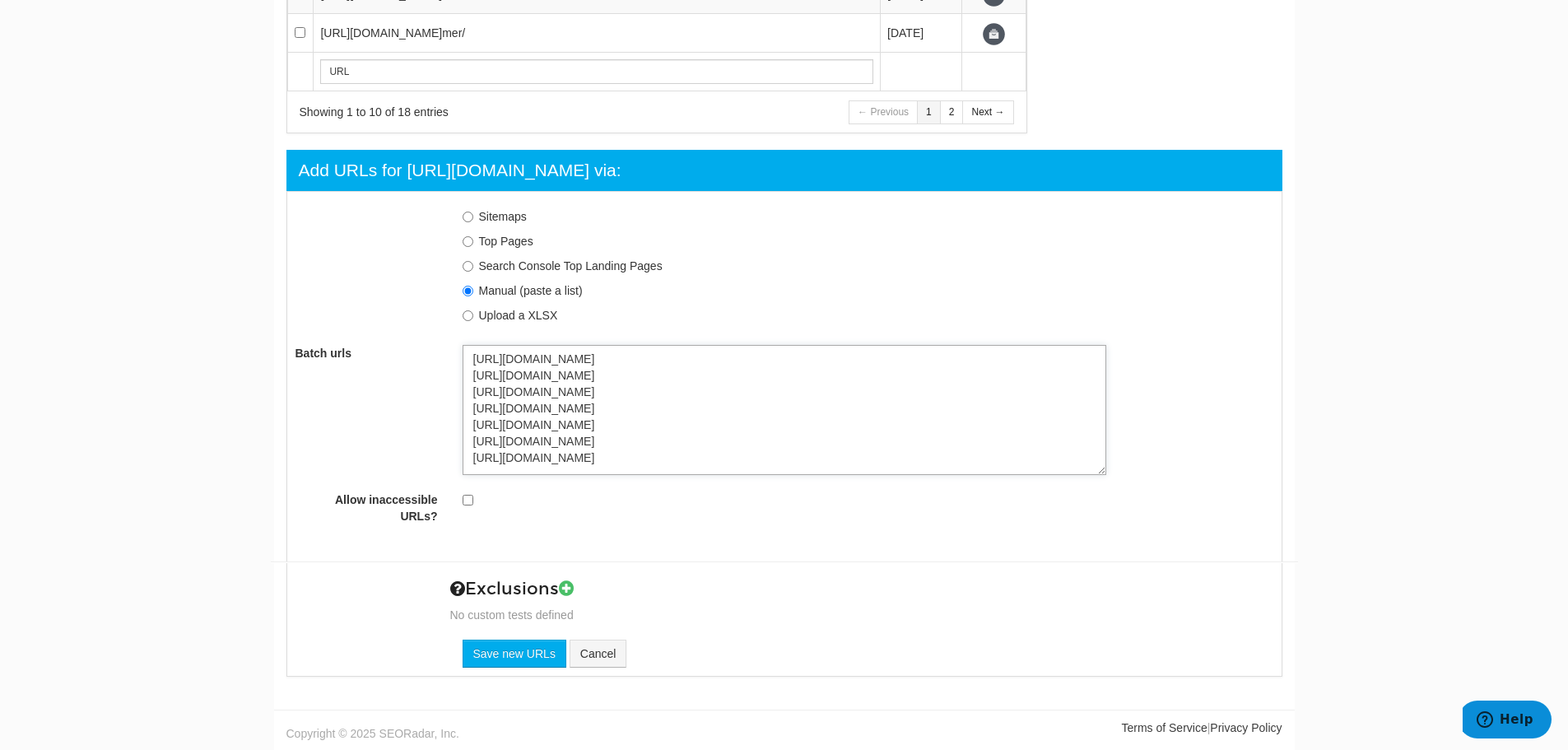
type textarea "https://rtrsports.com/en/formula-1-sponsorship/ https://rtrsports.com/en/sponso…"
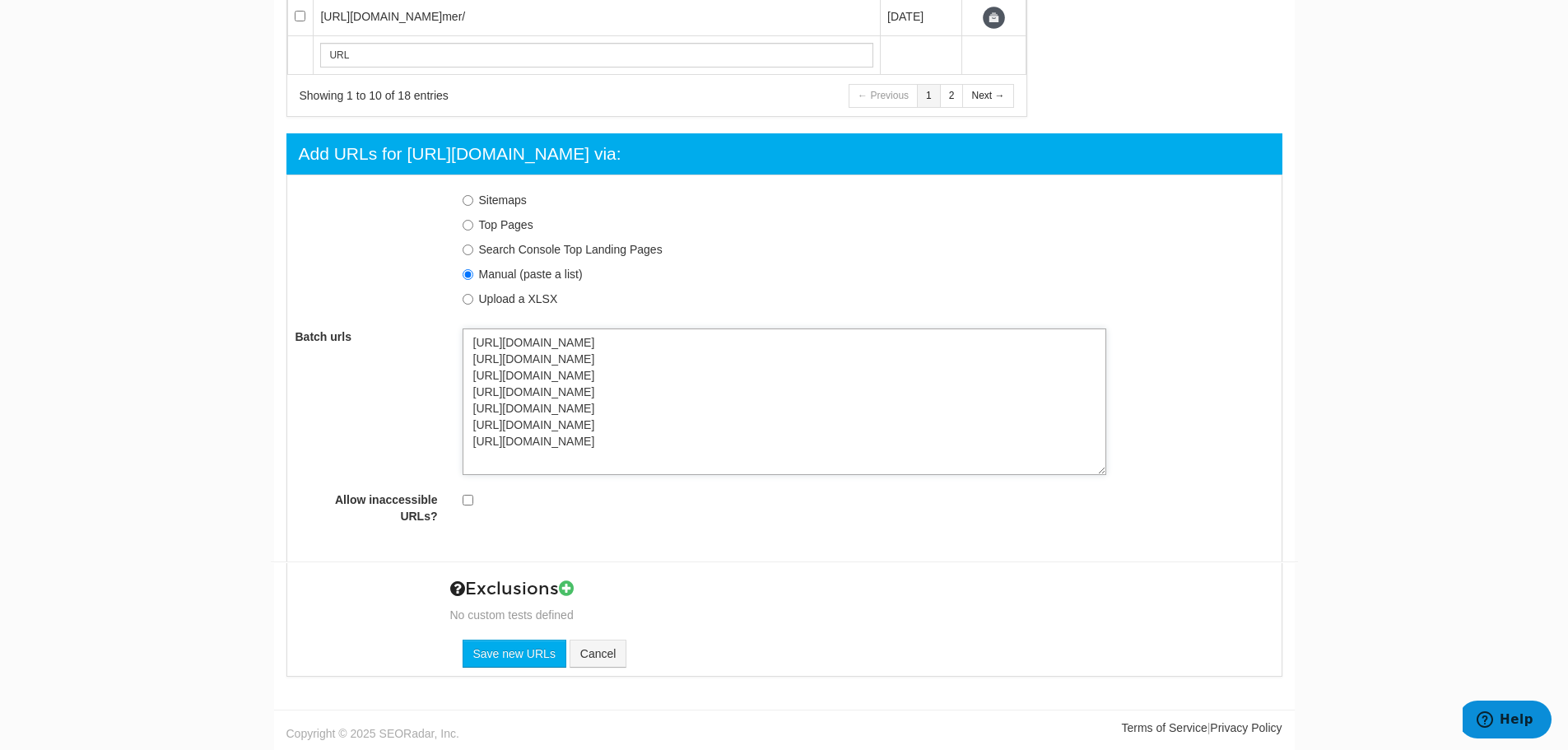
click at [700, 475] on textarea "https://rtrsports.com/en/formula-1-sponsorship/ https://rtrsports.com/en/sponso…" at bounding box center [784, 402] width 644 height 146
paste textarea "https://rtrsports.com/en/indycar-sponsorship-agency/"
type textarea "https://rtrsports.com/en/formula-1-sponsorship/ https://rtrsports.com/en/sponso…"
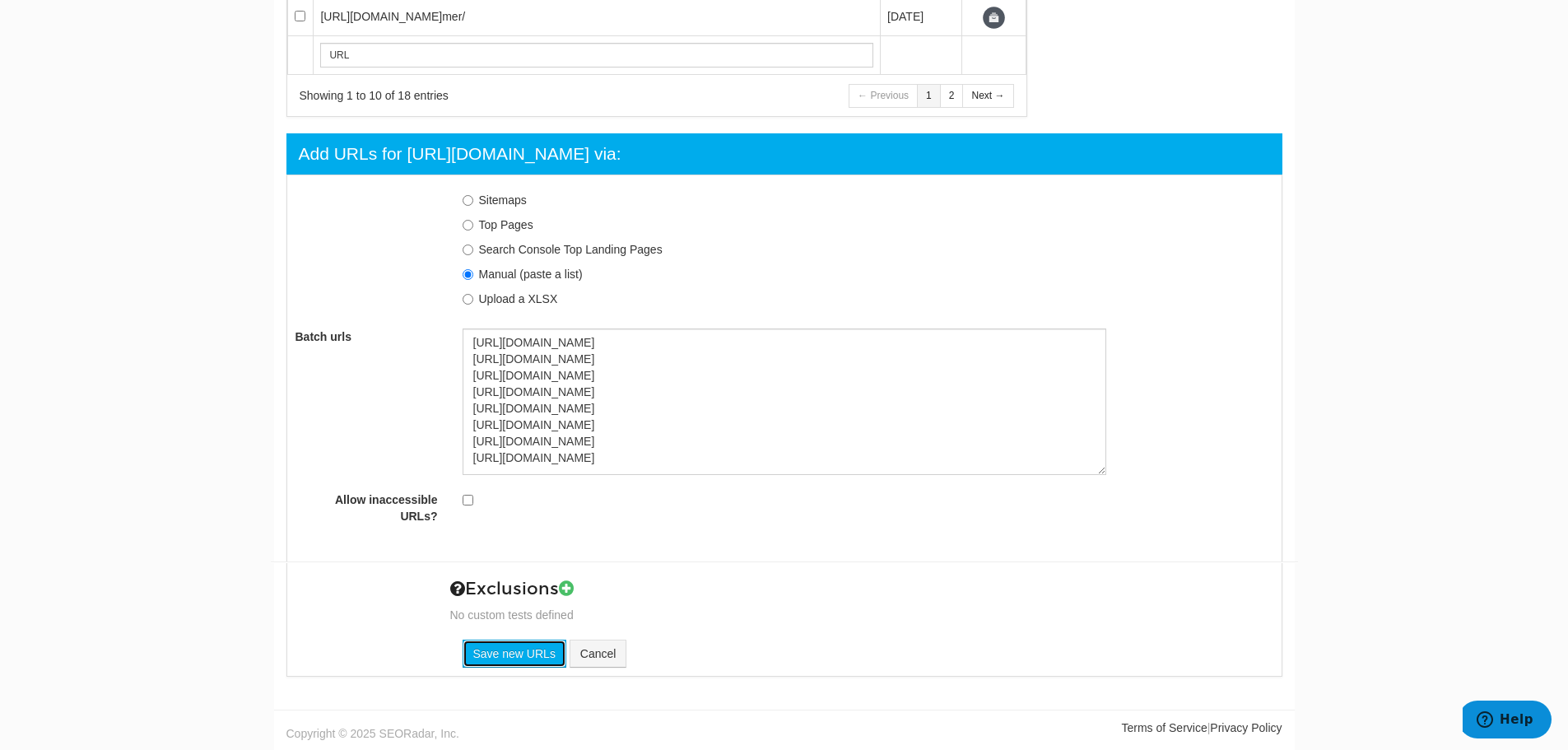
drag, startPoint x: 521, startPoint y: 711, endPoint x: 655, endPoint y: 716, distance: 134.1
click at [522, 668] on input "Save new URLs" at bounding box center [513, 653] width 103 height 28
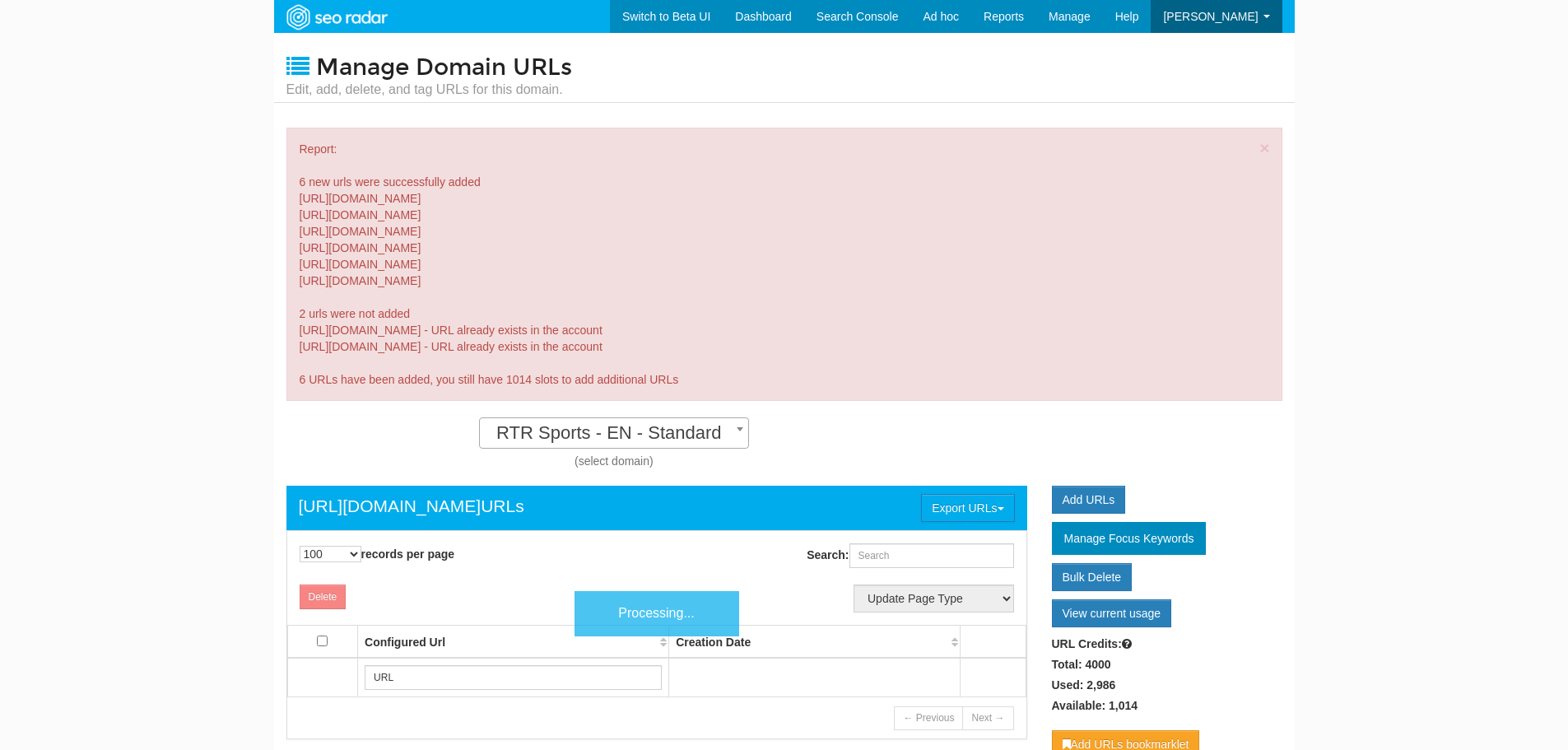
select select "100"
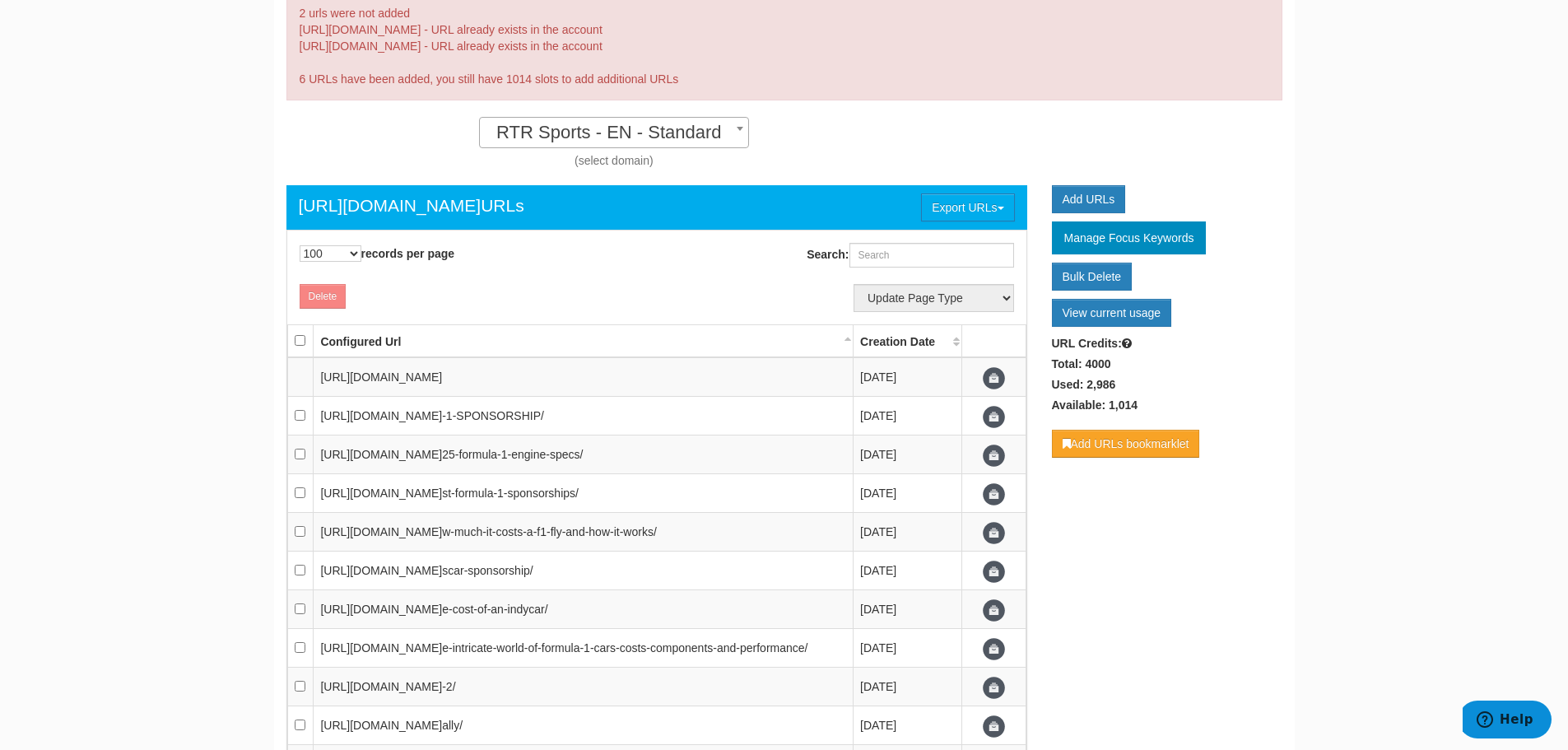
scroll to position [330, 0]
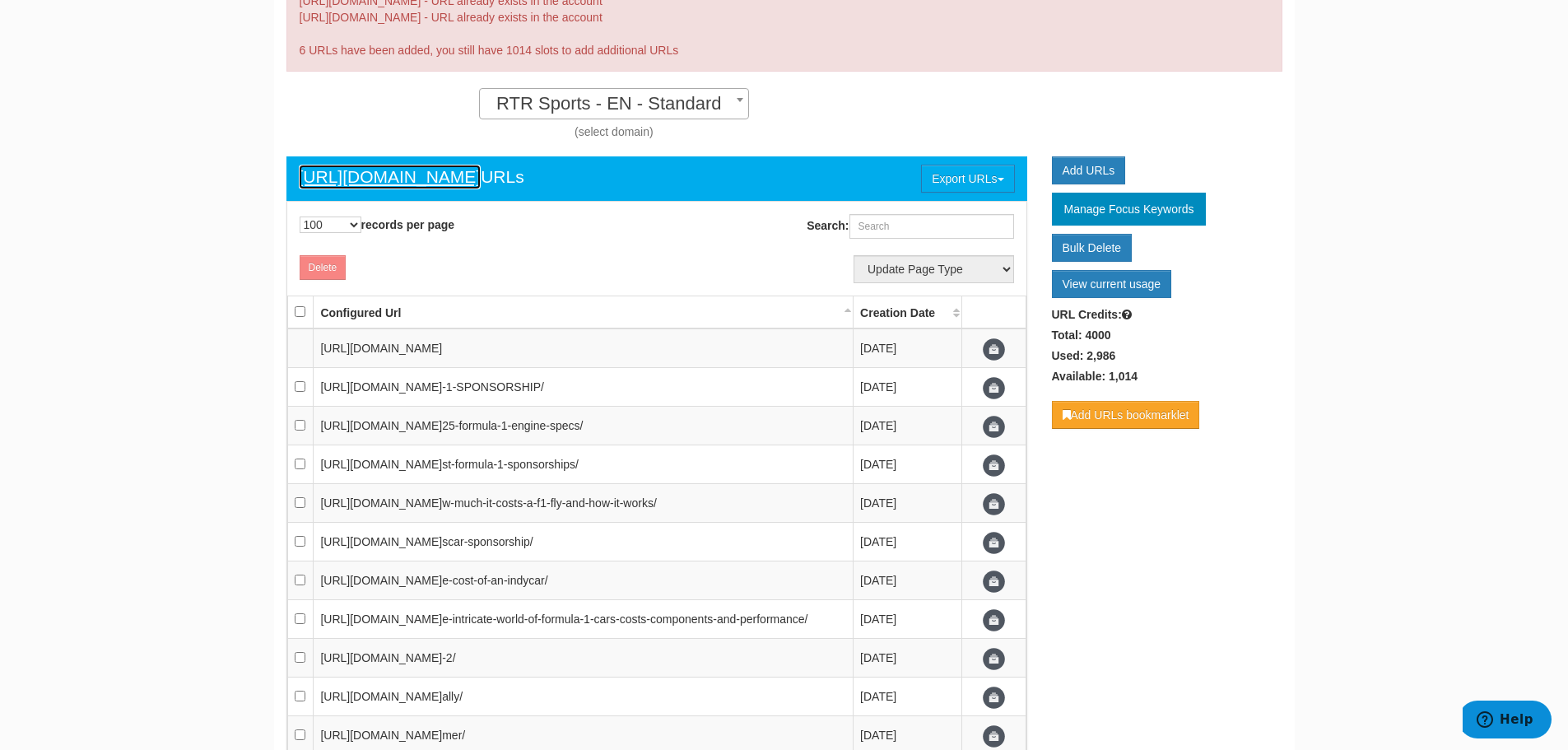
click at [422, 179] on link "[URL][DOMAIN_NAME]" at bounding box center [390, 177] width 182 height 24
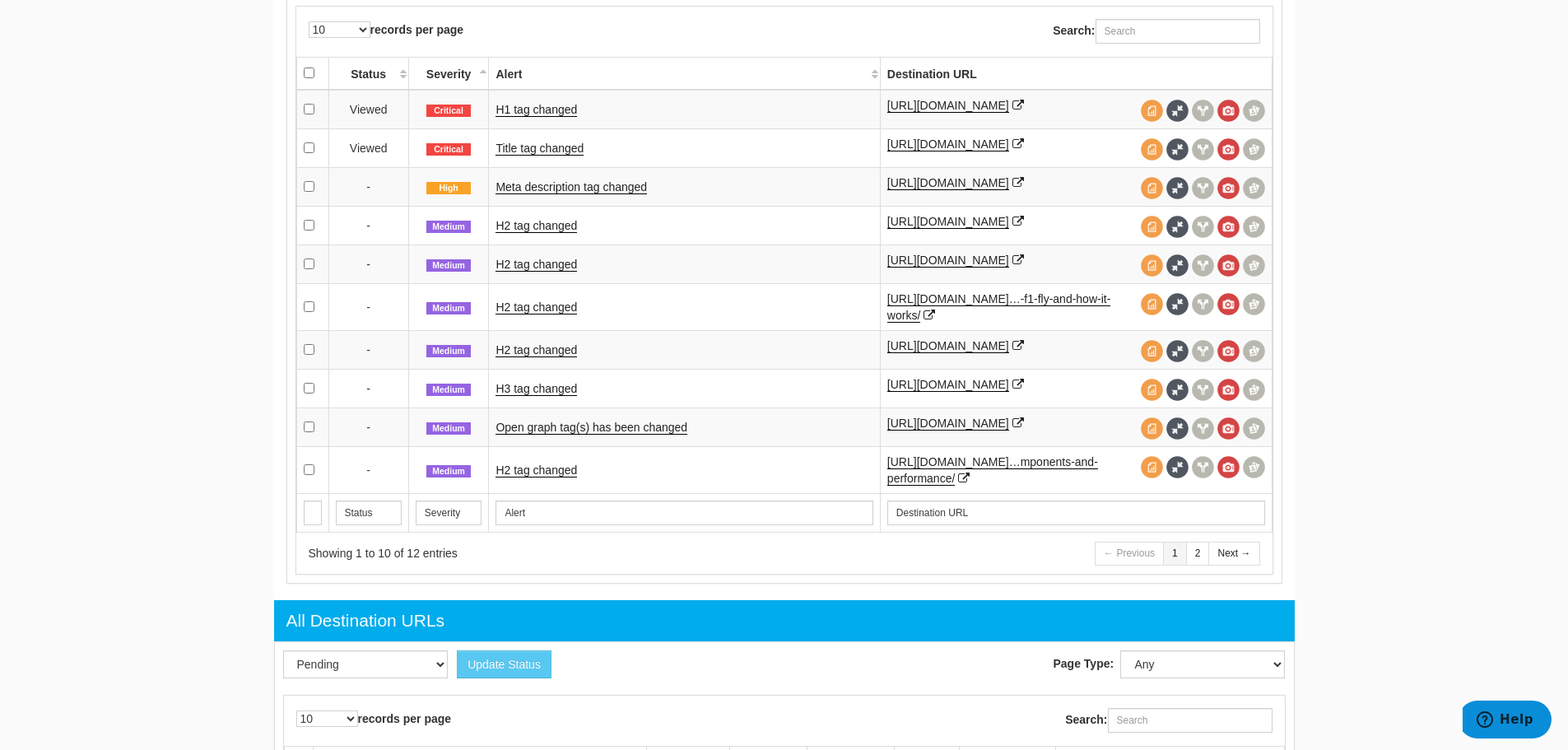
scroll to position [823, 0]
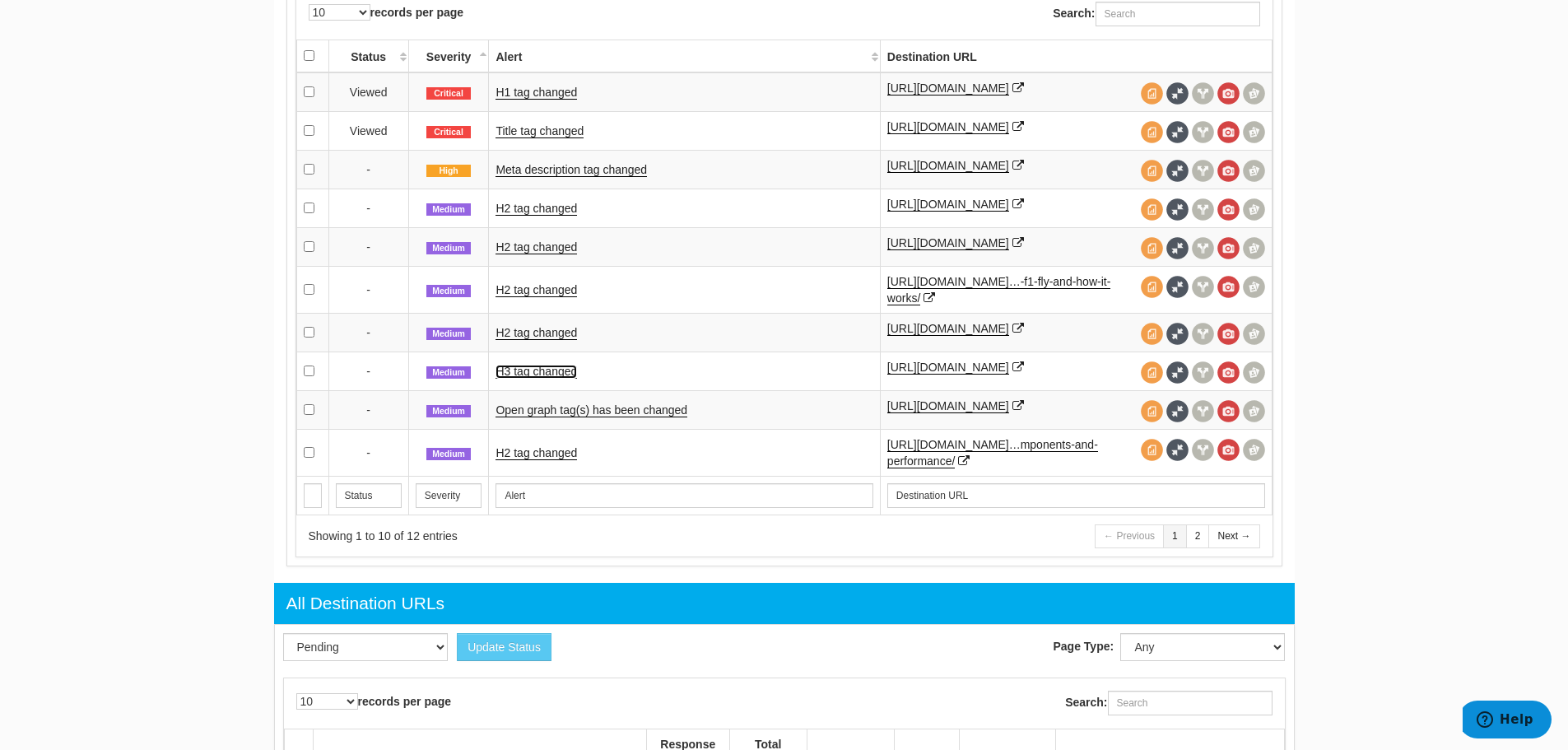
click at [526, 378] on link "H3 tag changed" at bounding box center [536, 372] width 82 height 14
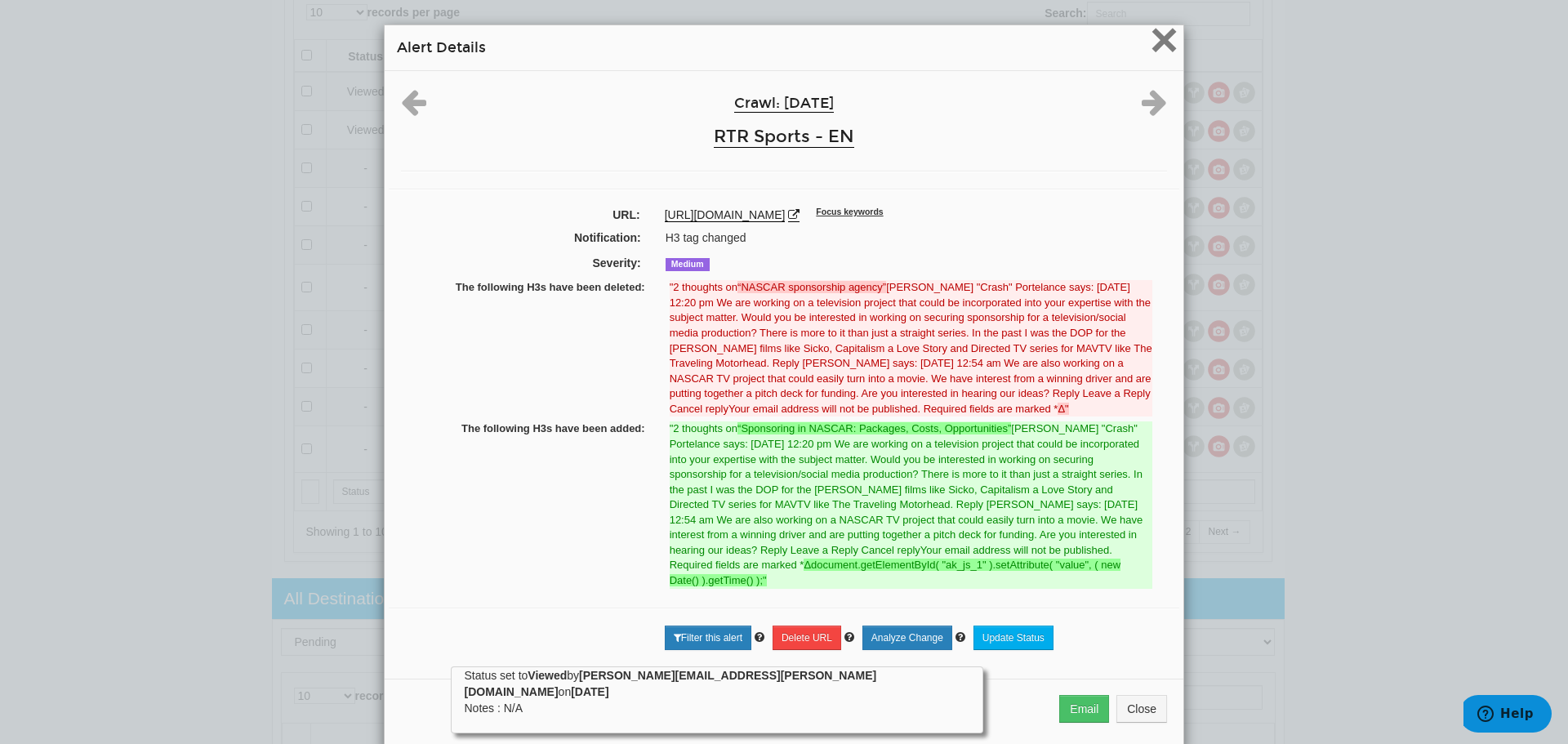
click at [1155, 43] on span "×" at bounding box center [1164, 40] width 28 height 55
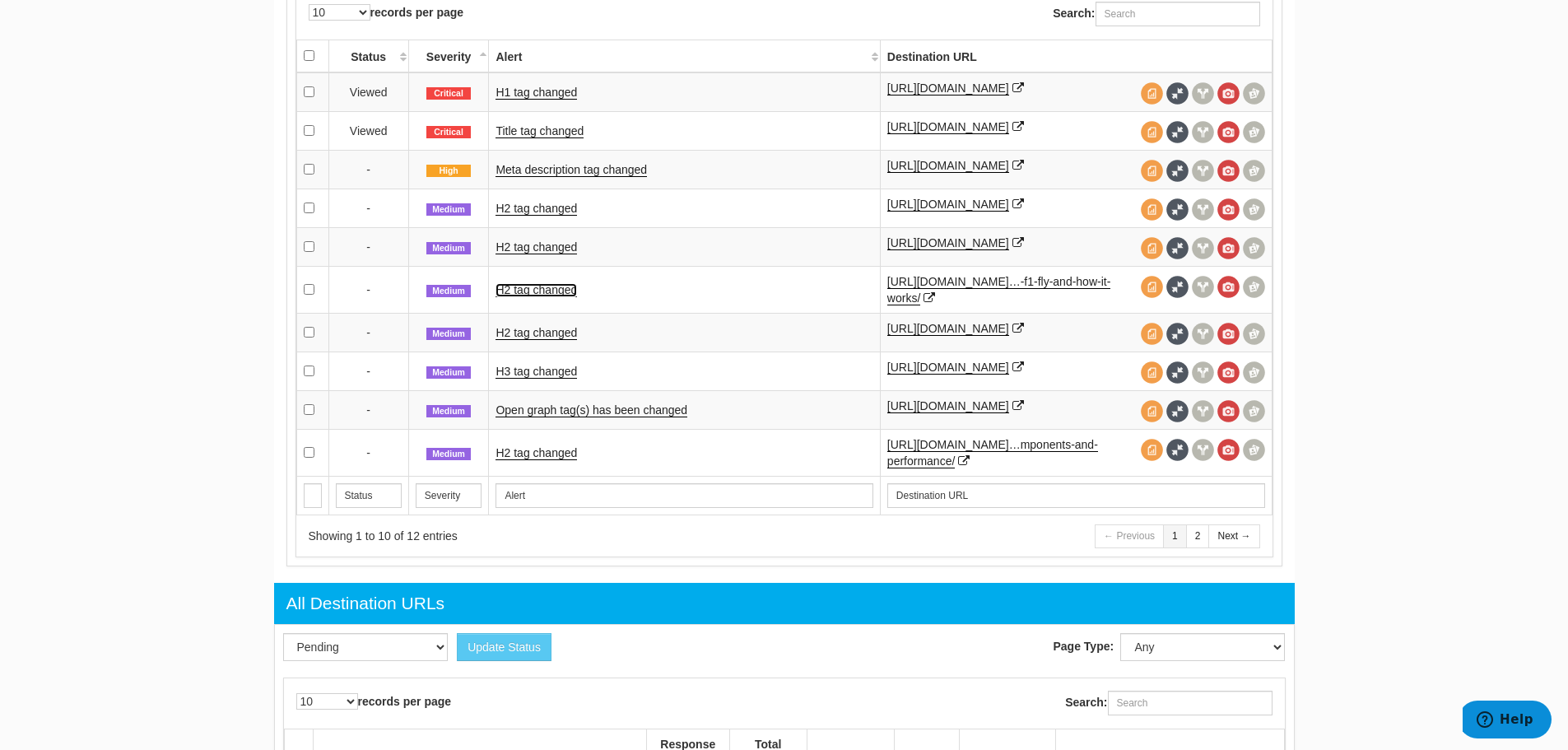
click at [520, 298] on link "H2 tag changed" at bounding box center [536, 290] width 82 height 14
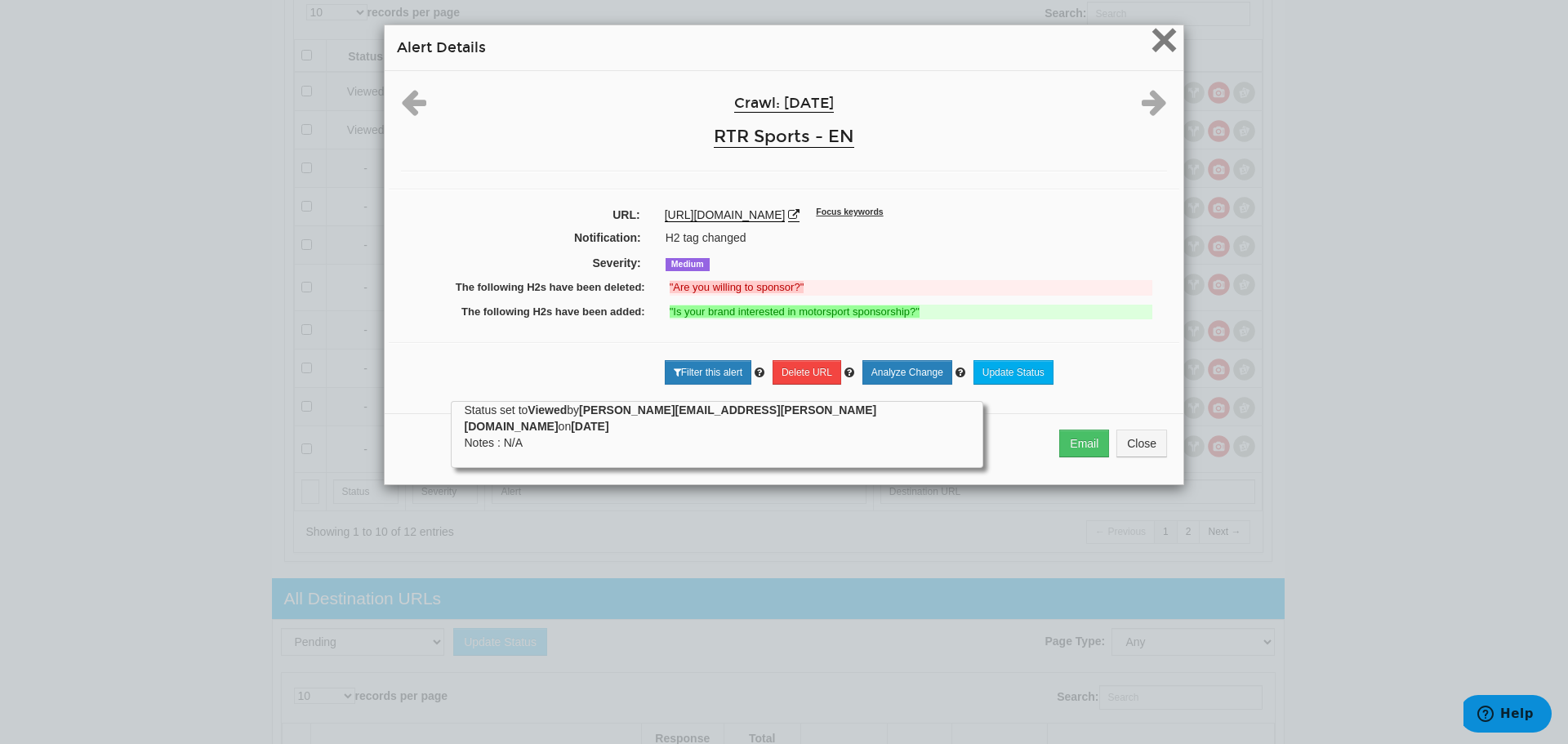
click at [1166, 31] on span "×" at bounding box center [1164, 40] width 28 height 55
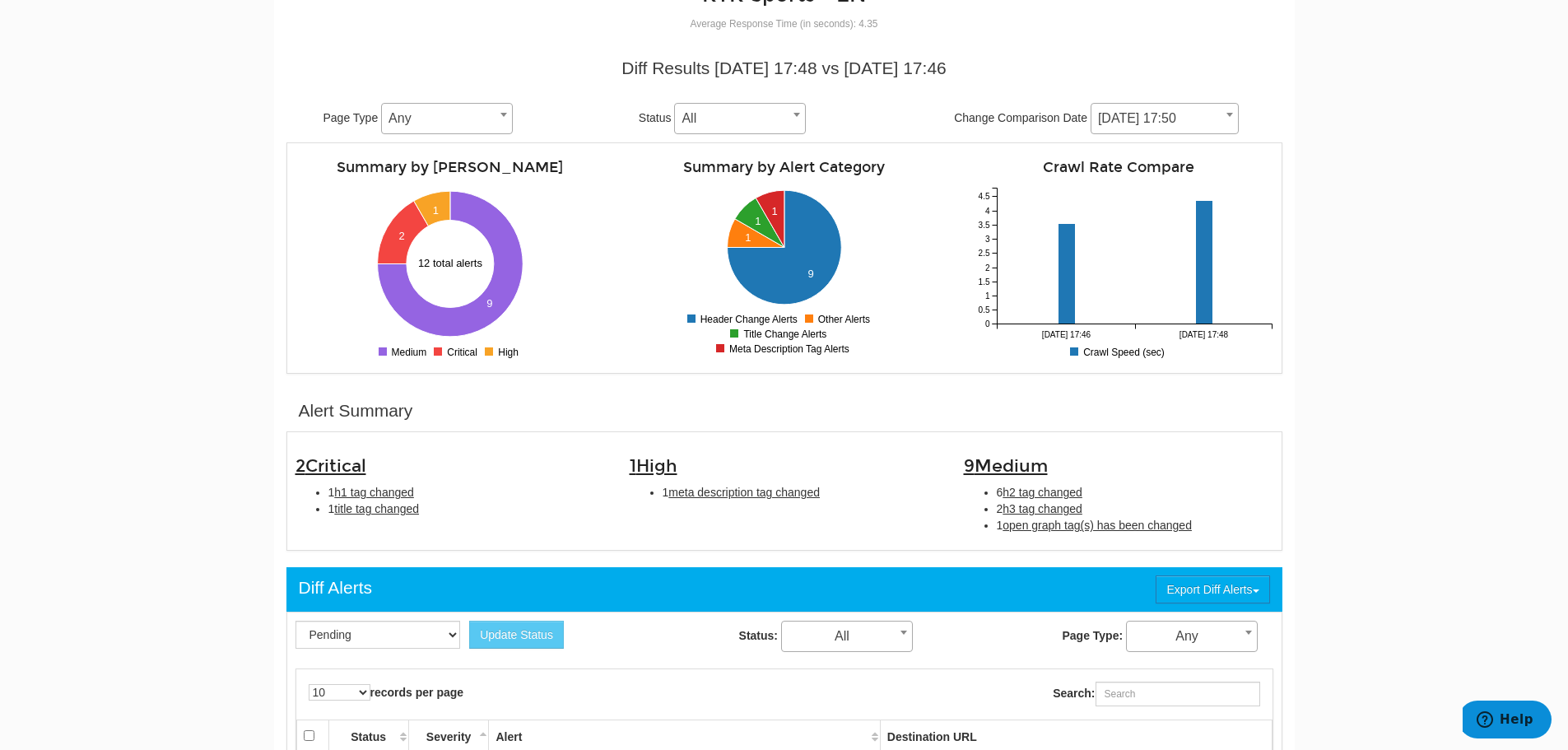
scroll to position [0, 0]
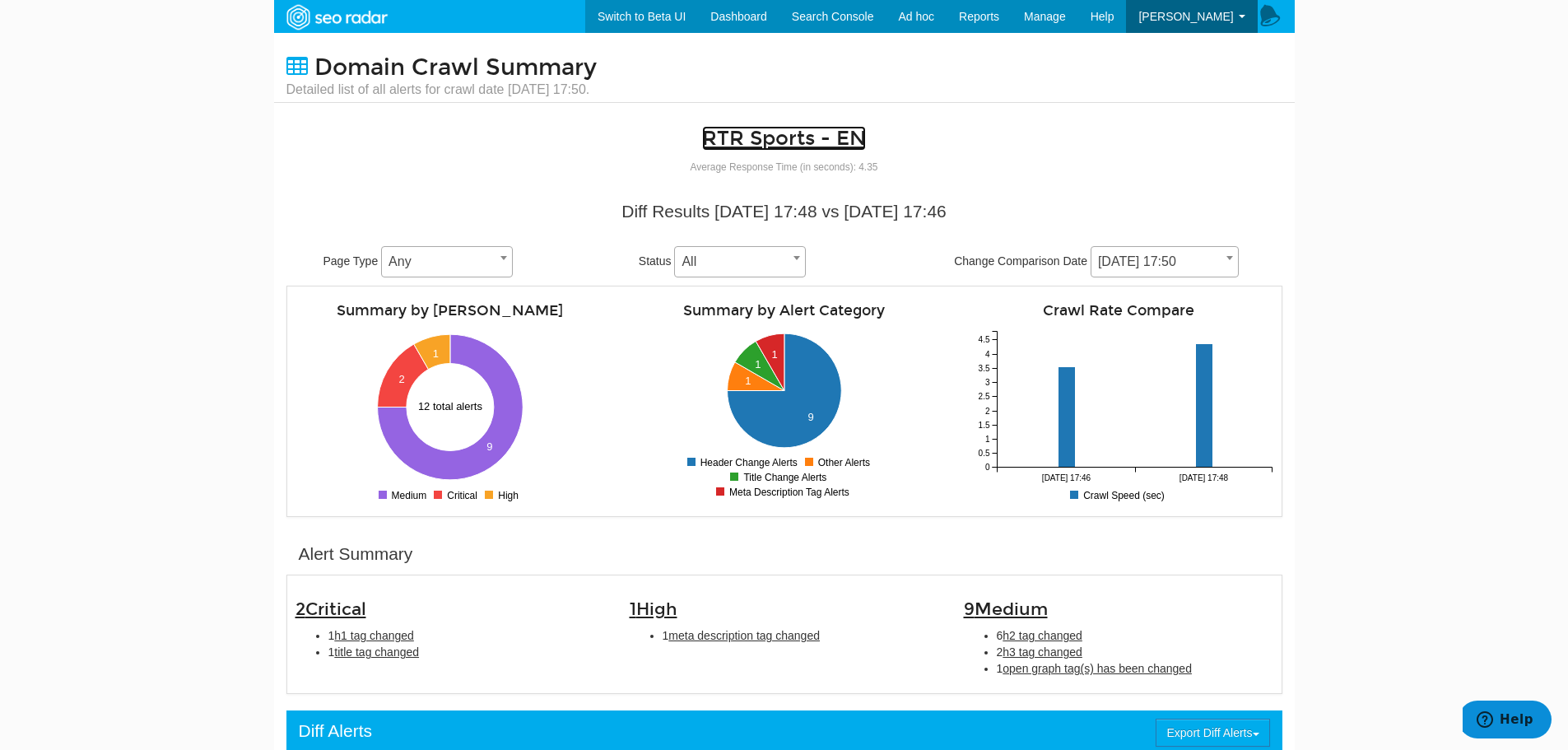
click at [818, 145] on link "RTR Sports - EN" at bounding box center [783, 138] width 164 height 24
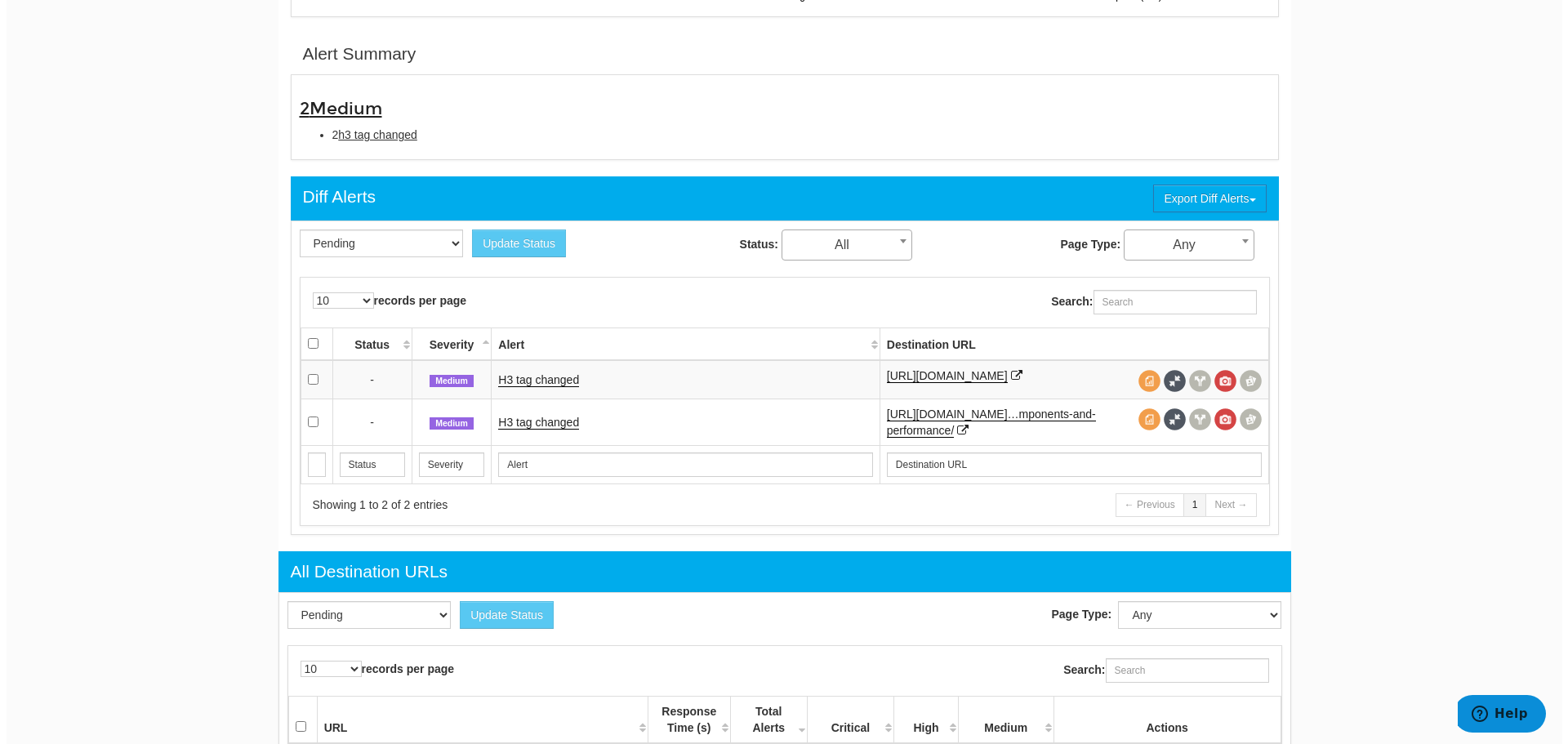
scroll to position [572, 0]
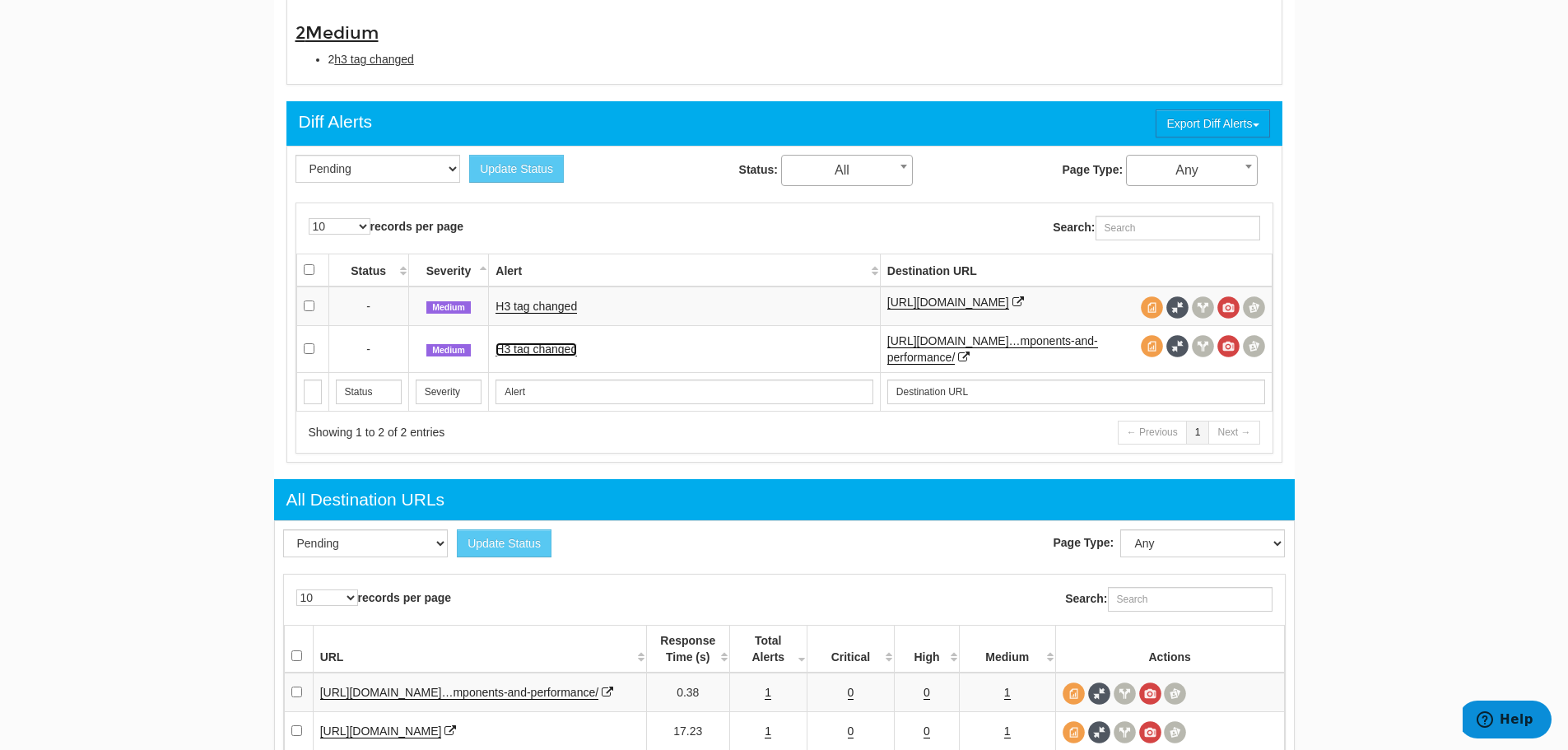
click at [539, 357] on link "H3 tag changed" at bounding box center [536, 349] width 82 height 14
